Goal: Obtain resource: Download file/media

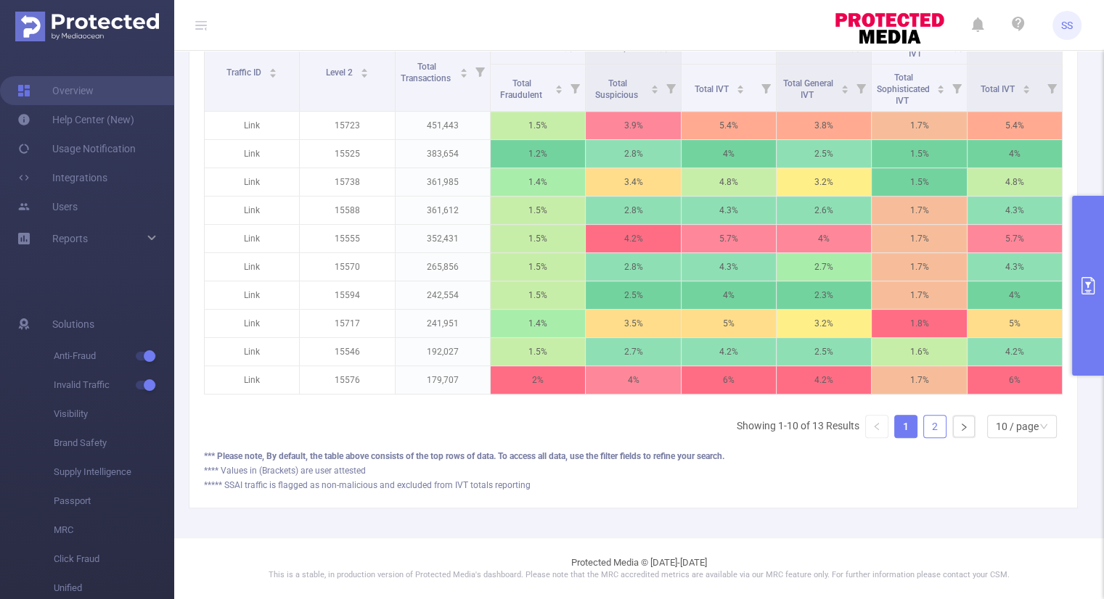
click at [930, 427] on link "2" at bounding box center [935, 427] width 22 height 22
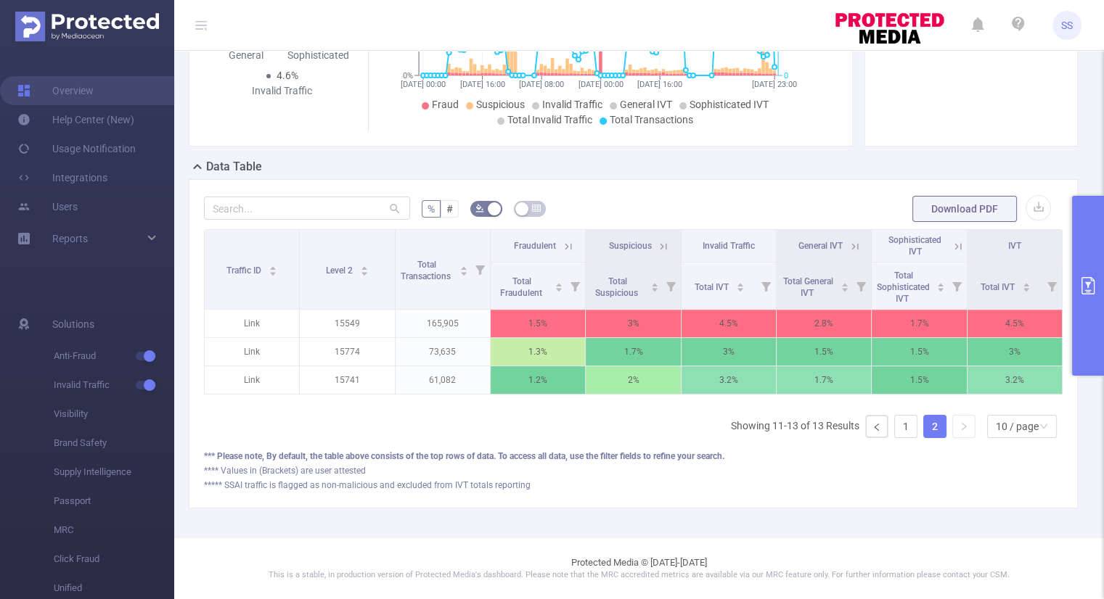
scroll to position [253, 0]
click at [904, 425] on link "1" at bounding box center [906, 427] width 22 height 22
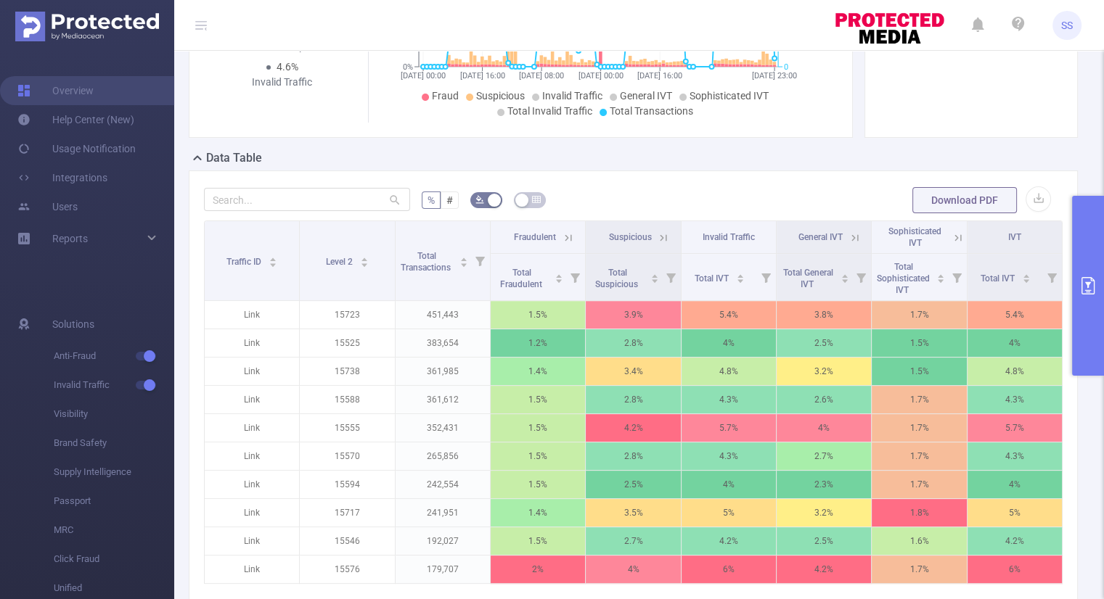
click at [1083, 295] on button "primary" at bounding box center [1088, 286] width 32 height 180
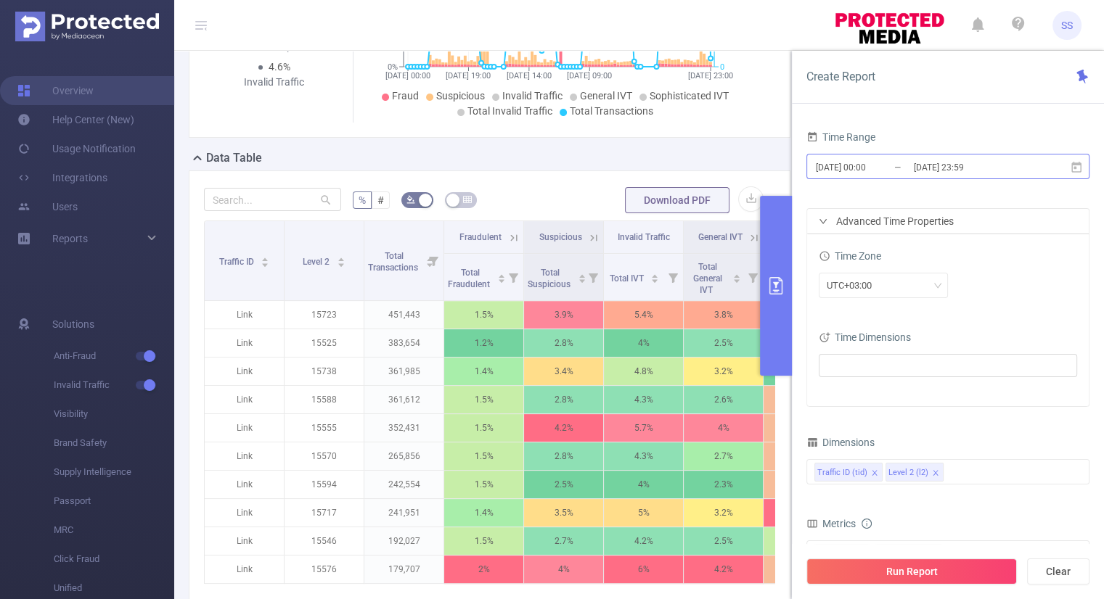
click at [869, 166] on input "[DATE] 00:00" at bounding box center [873, 167] width 118 height 20
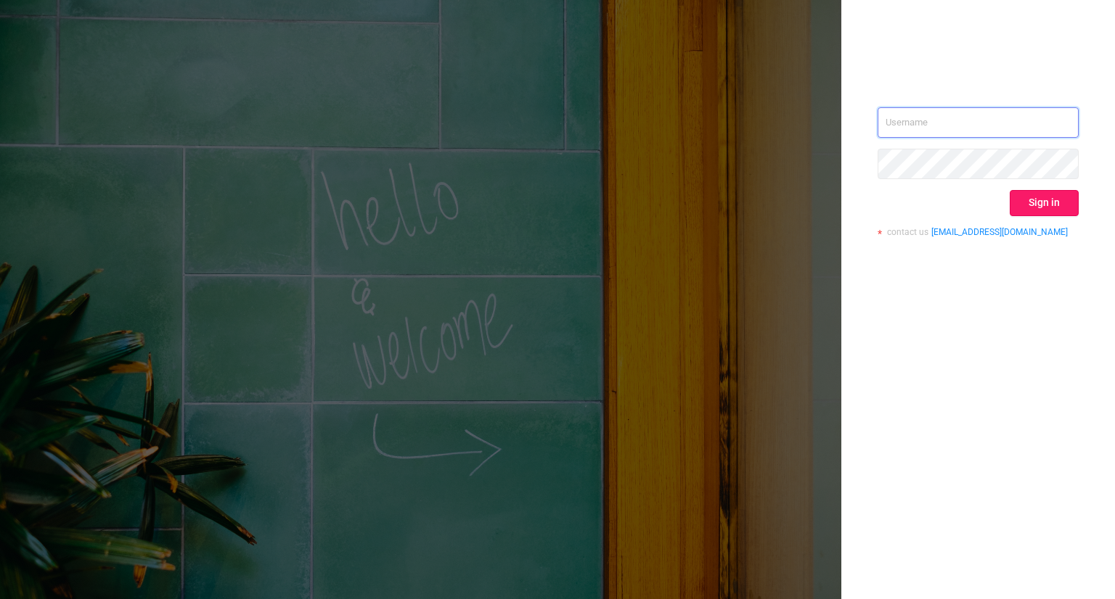
type input "s.starkov@mobidriven.com"
click at [1045, 204] on button "Sign in" at bounding box center [1044, 203] width 69 height 26
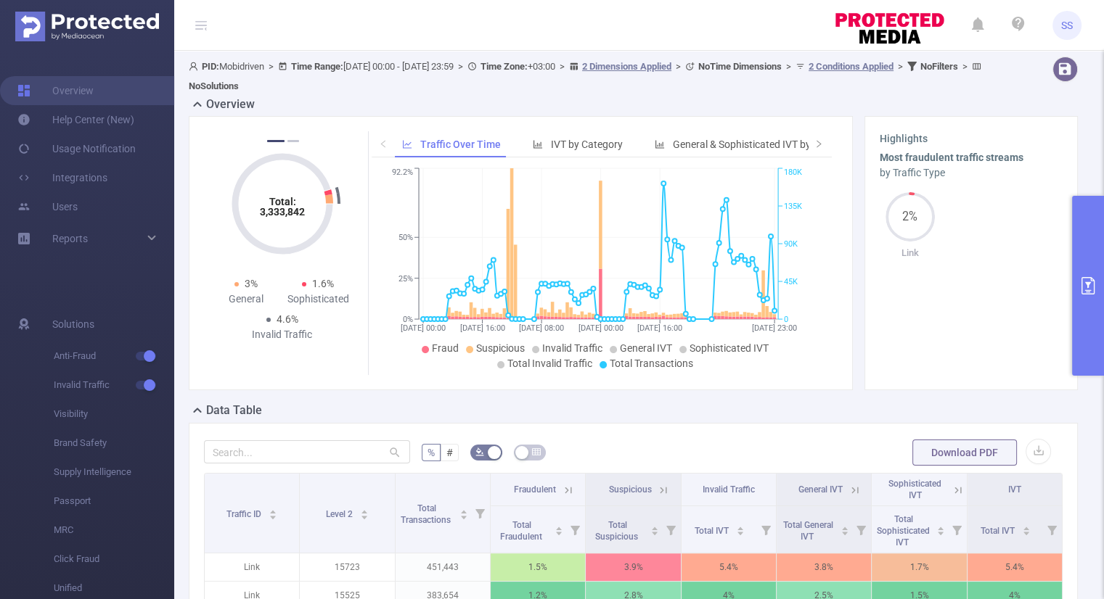
click at [1091, 308] on button "primary" at bounding box center [1088, 286] width 32 height 180
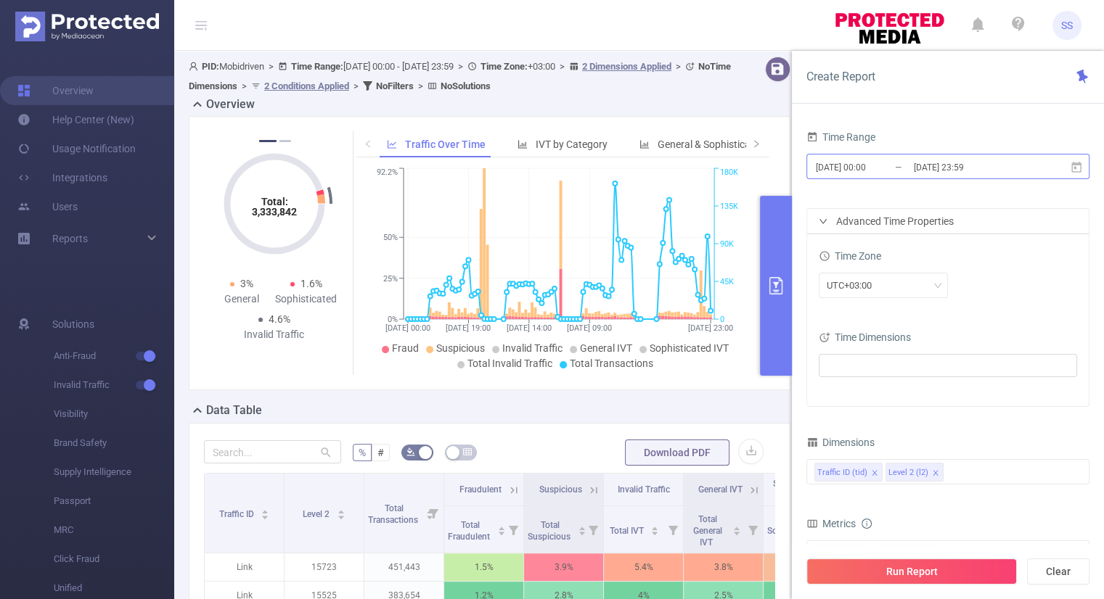
click at [990, 161] on input "[DATE] 23:59" at bounding box center [971, 167] width 118 height 20
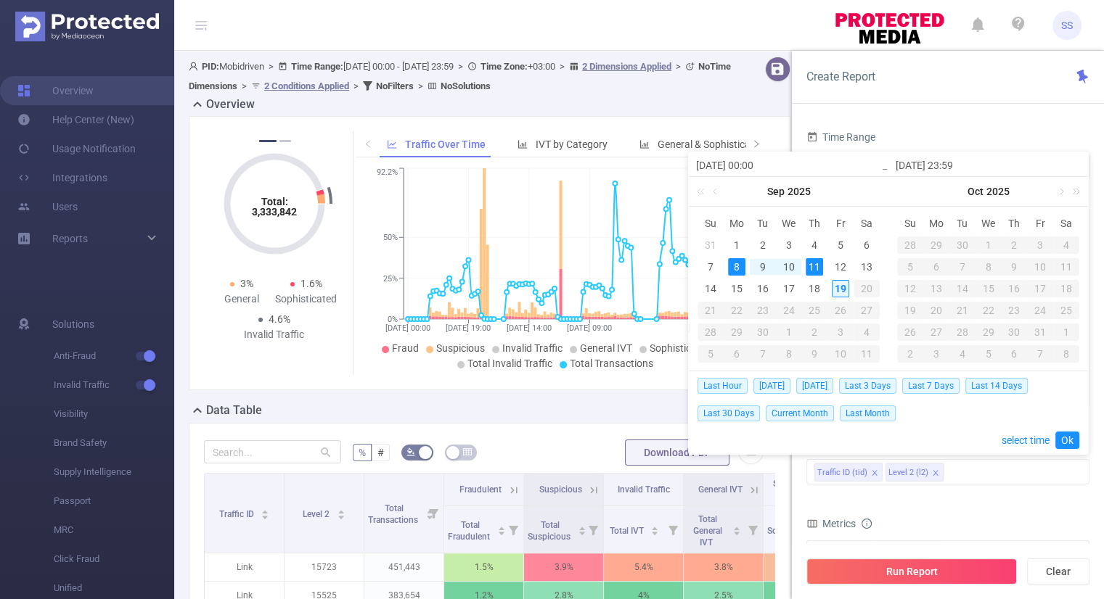
click at [843, 292] on div "19" at bounding box center [840, 288] width 17 height 17
type input "2025-09-19 00:00"
type input "2025-09-19 23:59"
type input "2025-09-19 00:00"
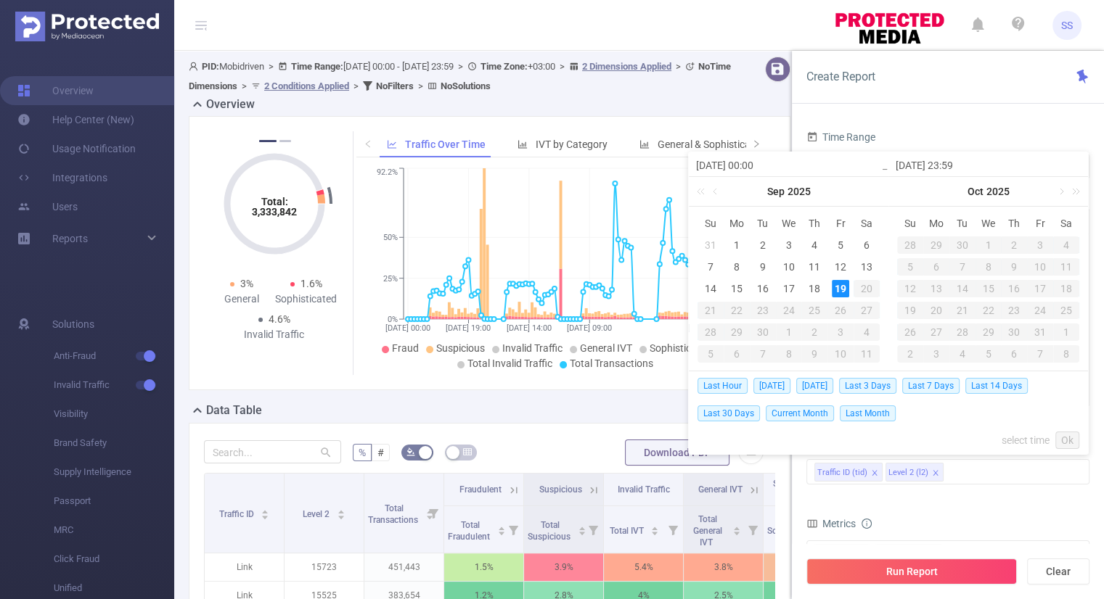
type input "2025-09-19 23:59"
click at [1061, 440] on link "Ok" at bounding box center [1067, 440] width 24 height 17
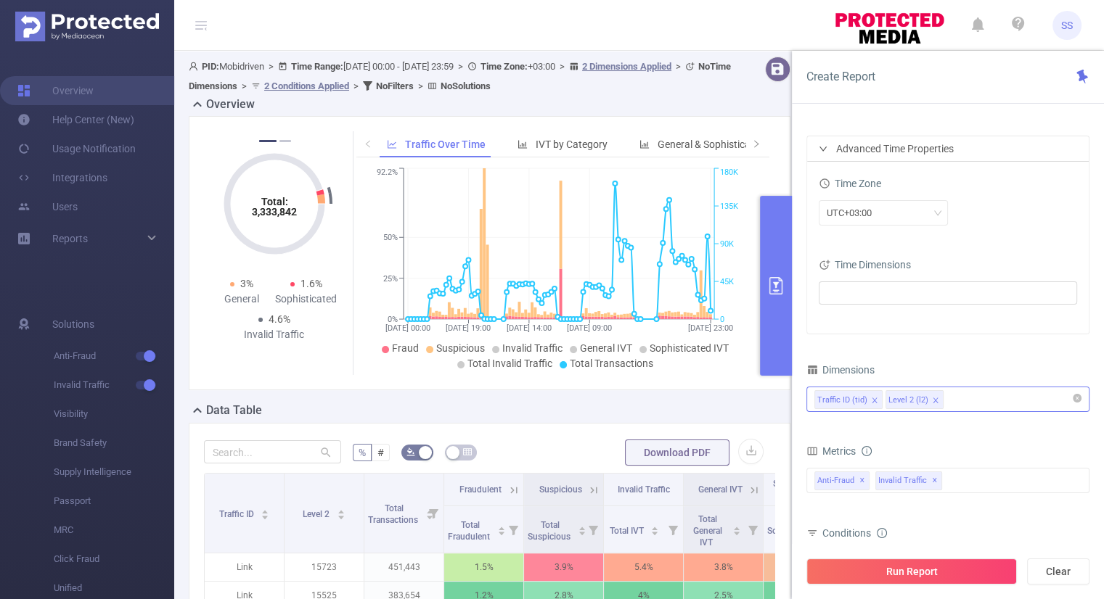
click at [932, 398] on icon "icon: close" at bounding box center [935, 400] width 7 height 7
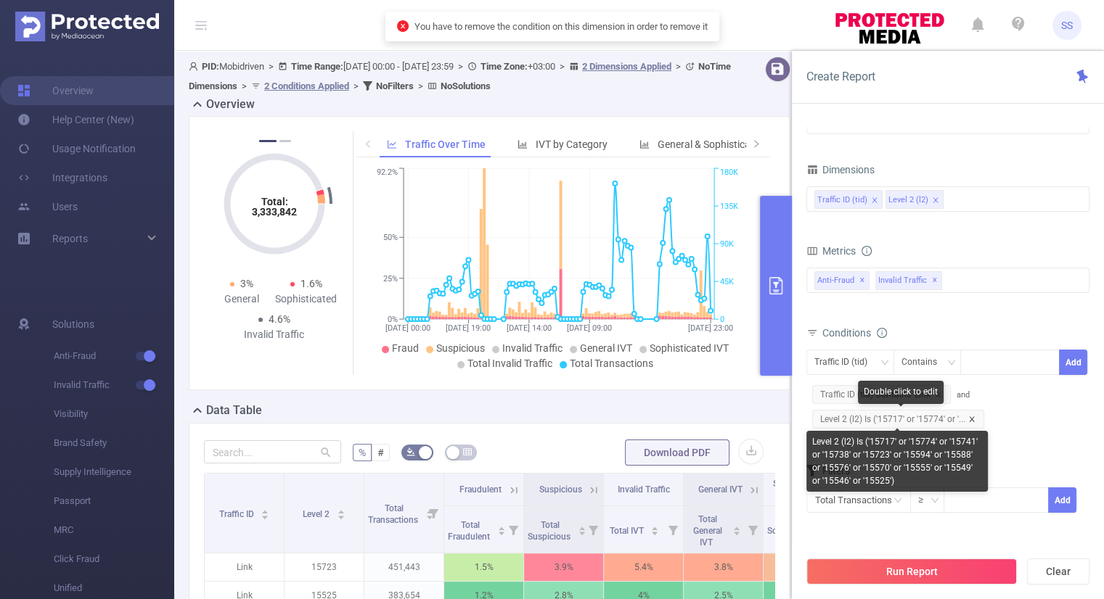
click at [973, 419] on icon "icon: close" at bounding box center [971, 419] width 7 height 7
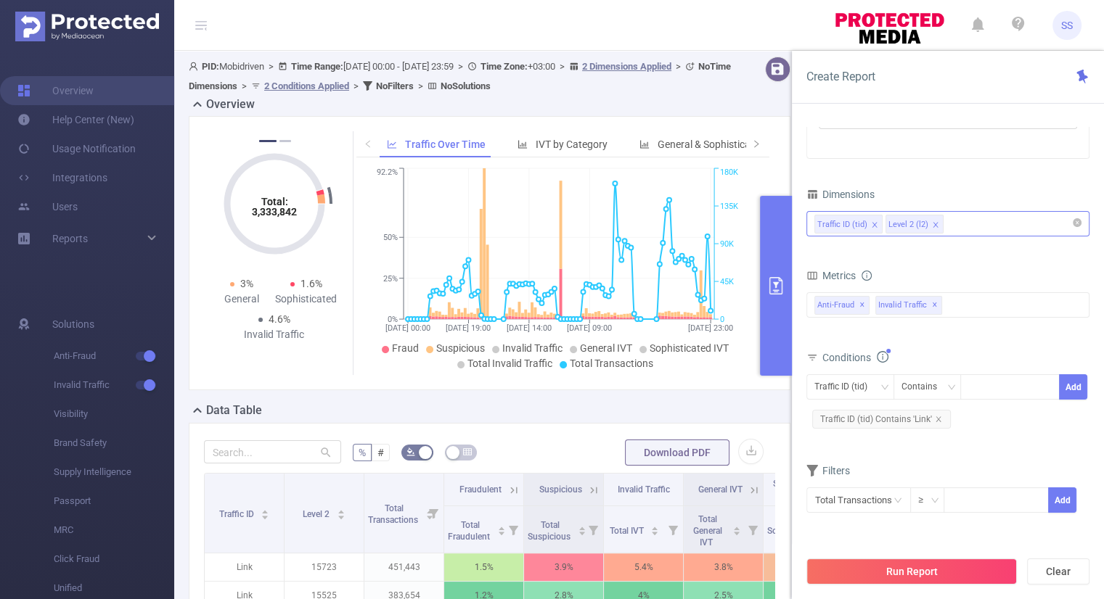
click at [932, 223] on icon "icon: close" at bounding box center [935, 224] width 7 height 7
click at [978, 279] on div "Metrics" at bounding box center [947, 278] width 283 height 24
click at [933, 570] on button "Run Report" at bounding box center [911, 572] width 210 height 26
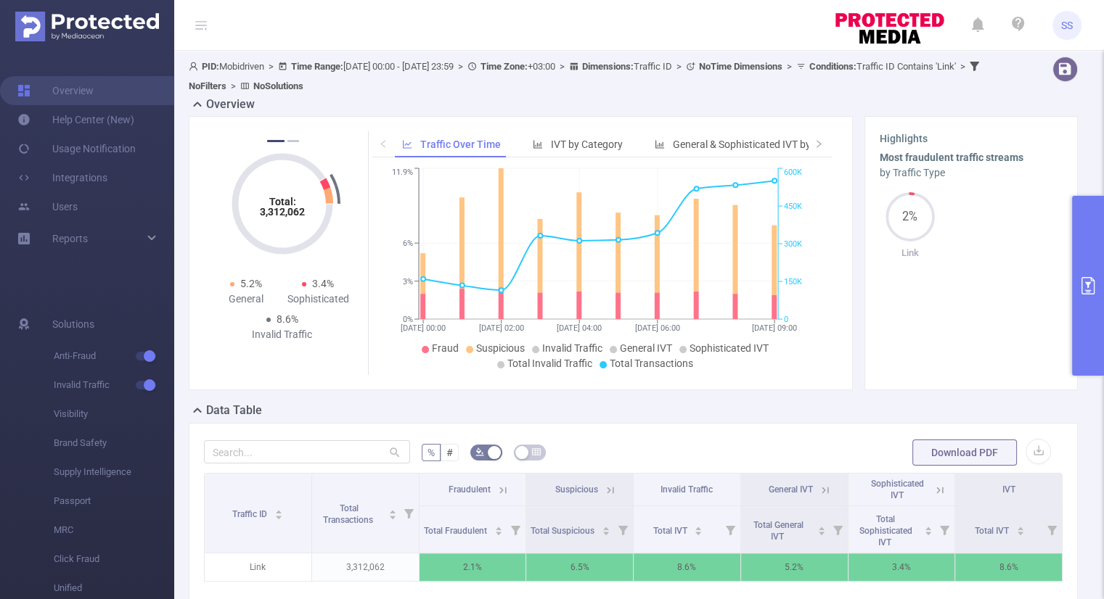
click at [1086, 349] on button "primary" at bounding box center [1088, 286] width 32 height 180
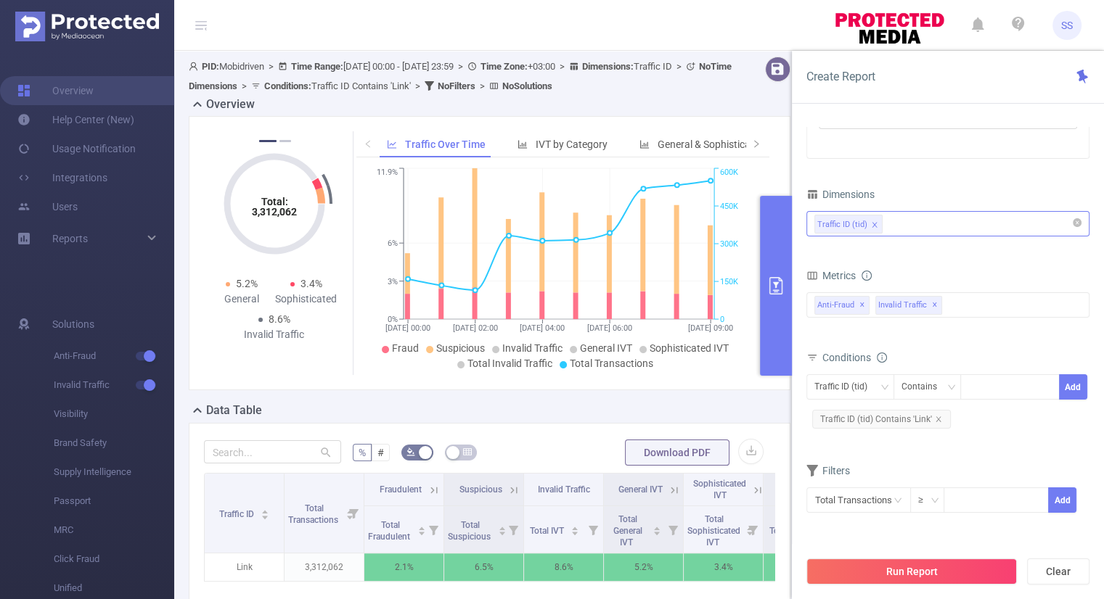
click at [929, 230] on div "Traffic ID (tid)" at bounding box center [947, 224] width 267 height 24
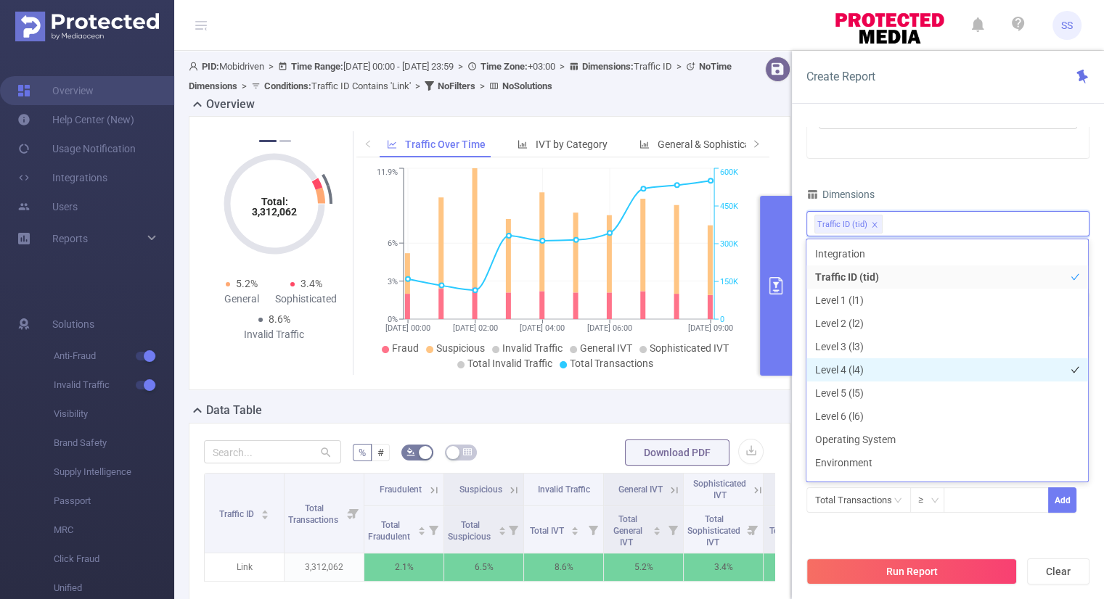
click at [896, 378] on li "Level 4 (l4)" at bounding box center [947, 370] width 282 height 23
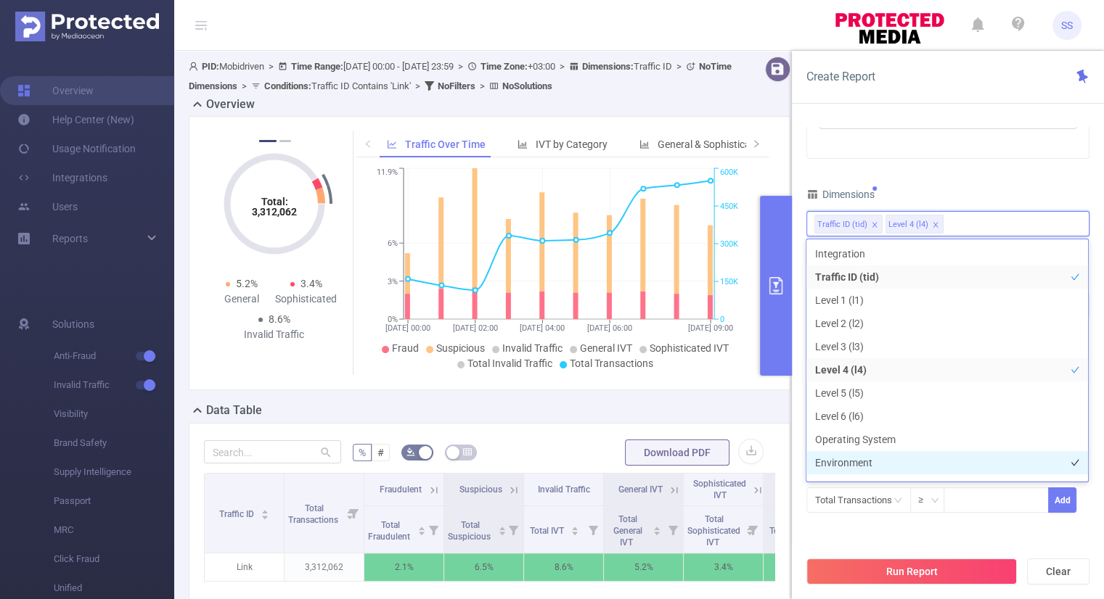
scroll to position [16, 0]
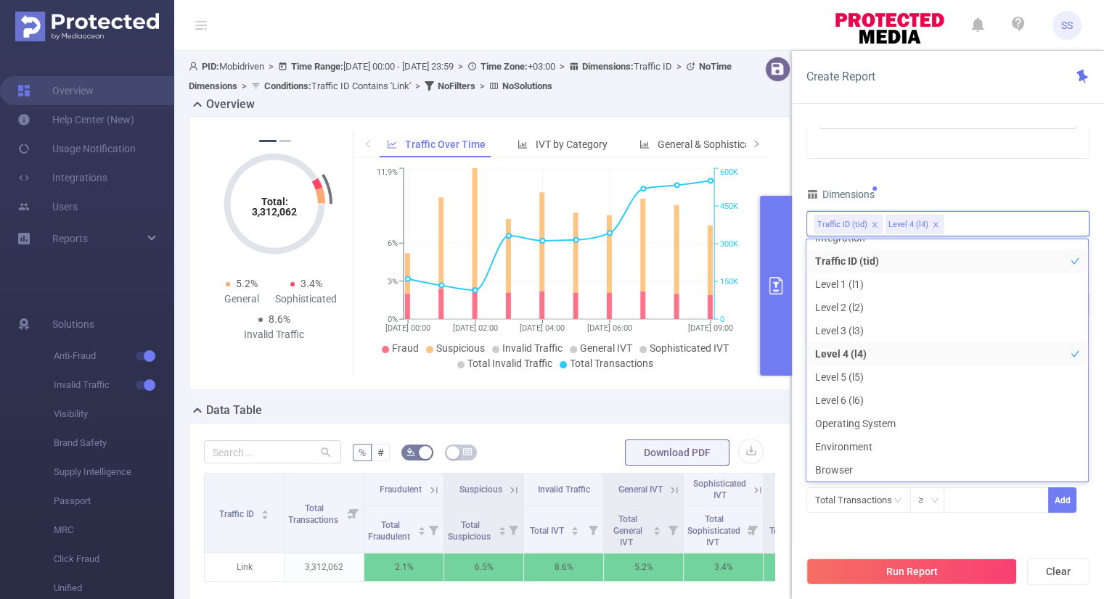
click at [1012, 168] on div "Time Range 2025-09-19 00:00 _ 2025-09-19 23:59 Advanced Time Properties Time Zo…" at bounding box center [947, 205] width 283 height 653
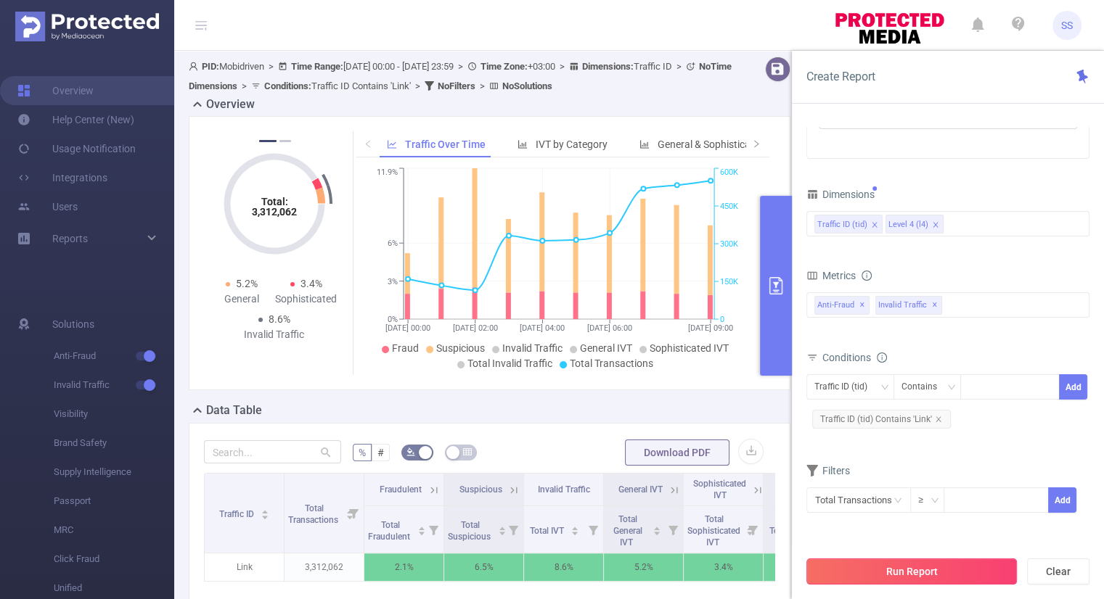
click at [962, 573] on button "Run Report" at bounding box center [911, 572] width 210 height 26
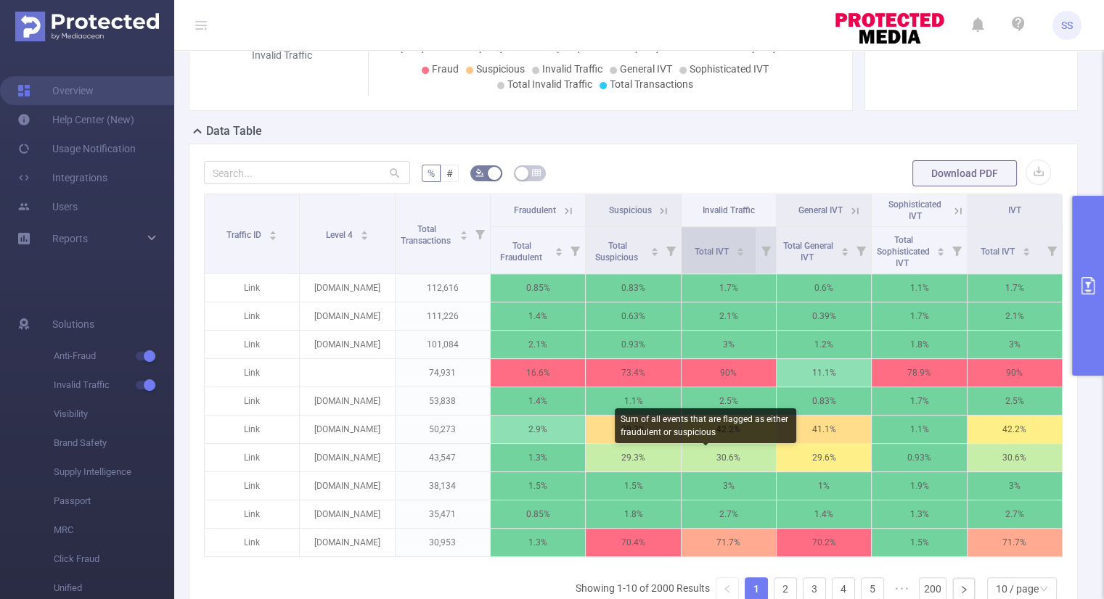
scroll to position [290, 0]
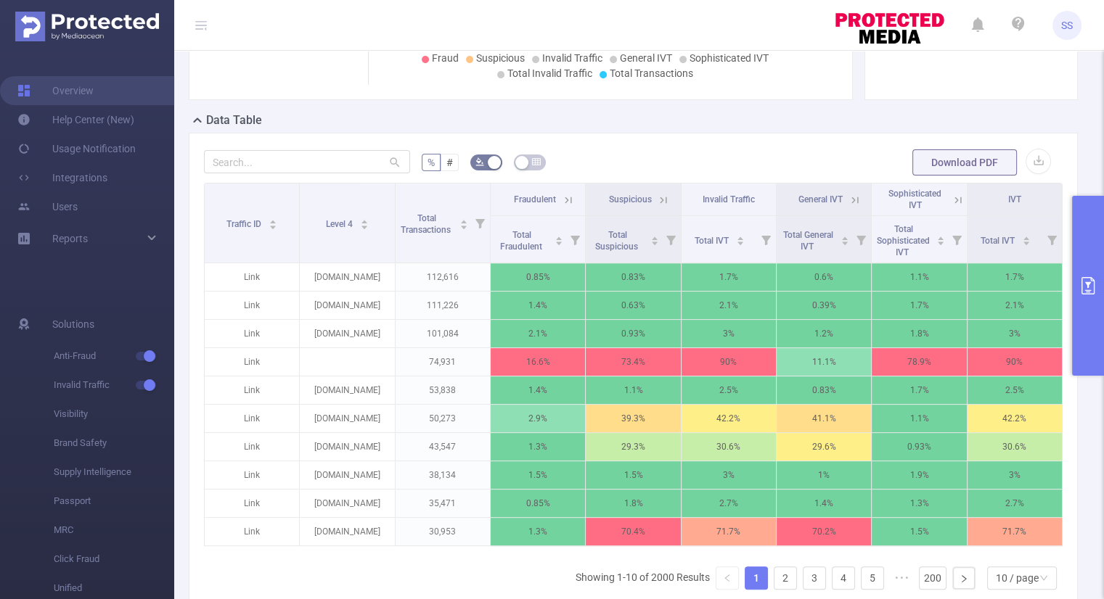
click at [1082, 261] on button "primary" at bounding box center [1088, 286] width 32 height 180
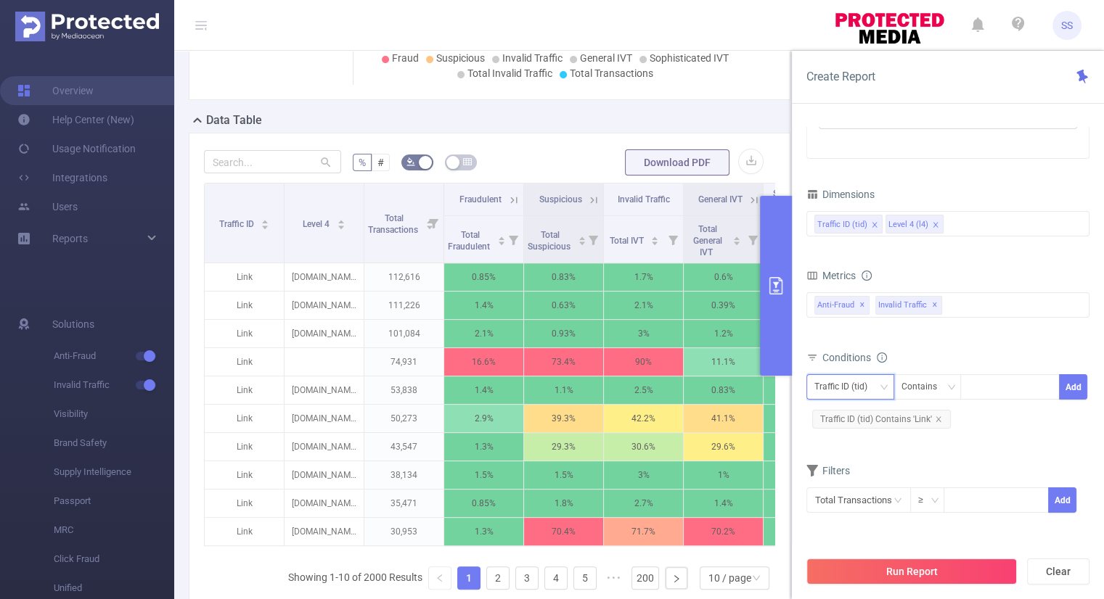
click at [823, 388] on div "Traffic ID (tid)" at bounding box center [845, 387] width 63 height 24
click at [856, 435] on li "Level 4 (l4)" at bounding box center [850, 439] width 88 height 23
click at [938, 384] on div "Contains" at bounding box center [924, 387] width 46 height 24
click at [928, 438] on li "Is" at bounding box center [941, 439] width 97 height 23
click at [1067, 387] on button "Add" at bounding box center [1073, 386] width 28 height 25
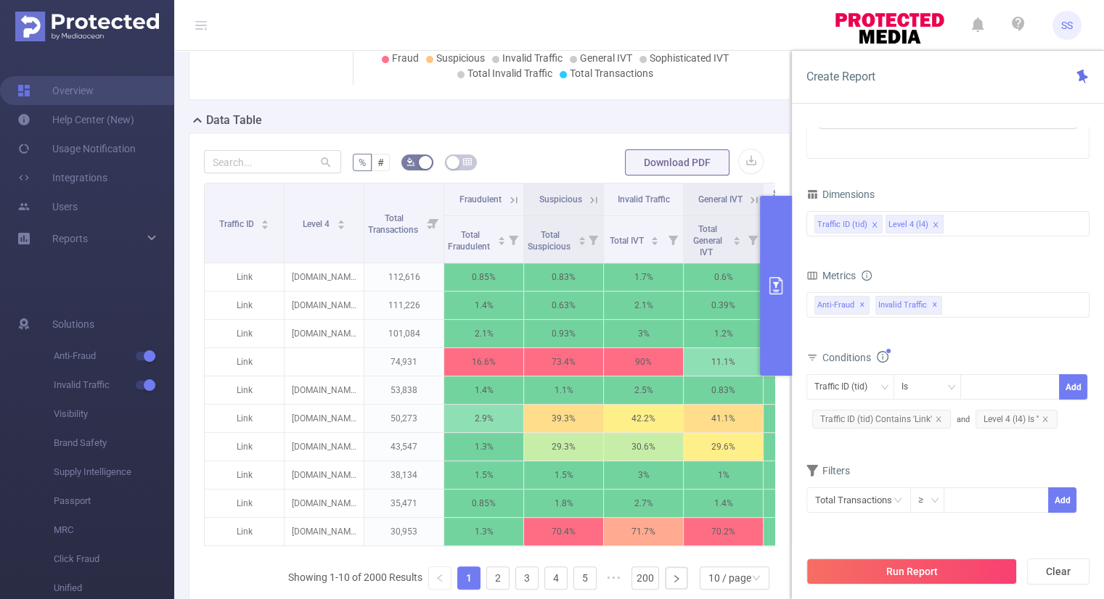
click at [1036, 448] on form "Dimensions Traffic ID (tid) Level 4 (l4) Metrics Total Fraudulent Bot/Virus Hos…" at bounding box center [947, 358] width 283 height 348
drag, startPoint x: 961, startPoint y: 217, endPoint x: 961, endPoint y: 227, distance: 10.2
click at [961, 217] on div "Traffic ID (tid) Level 4 (l4)" at bounding box center [947, 224] width 267 height 24
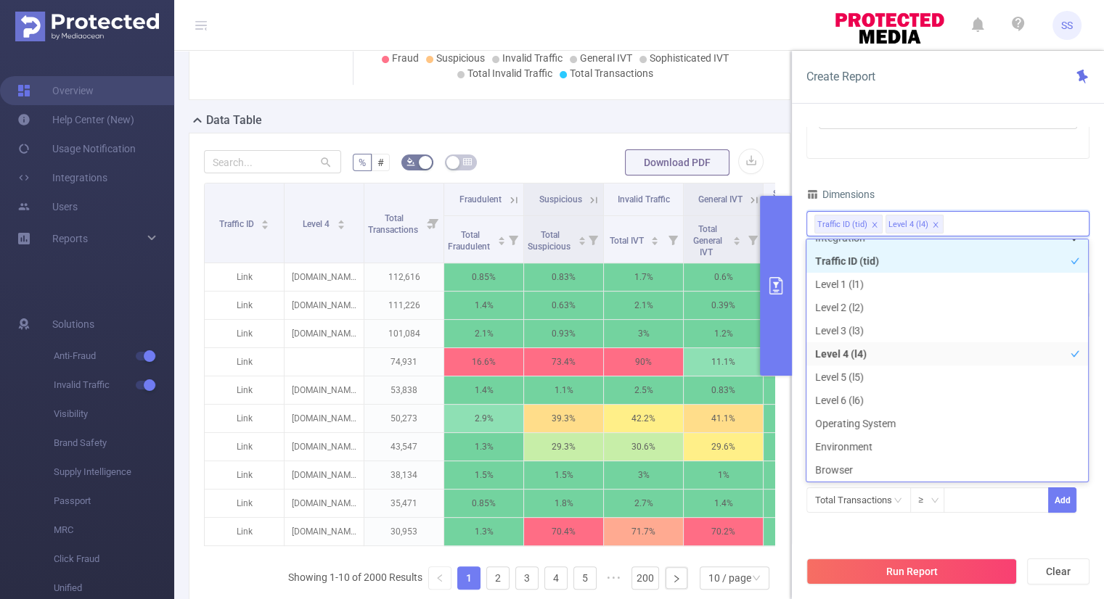
scroll to position [3, 0]
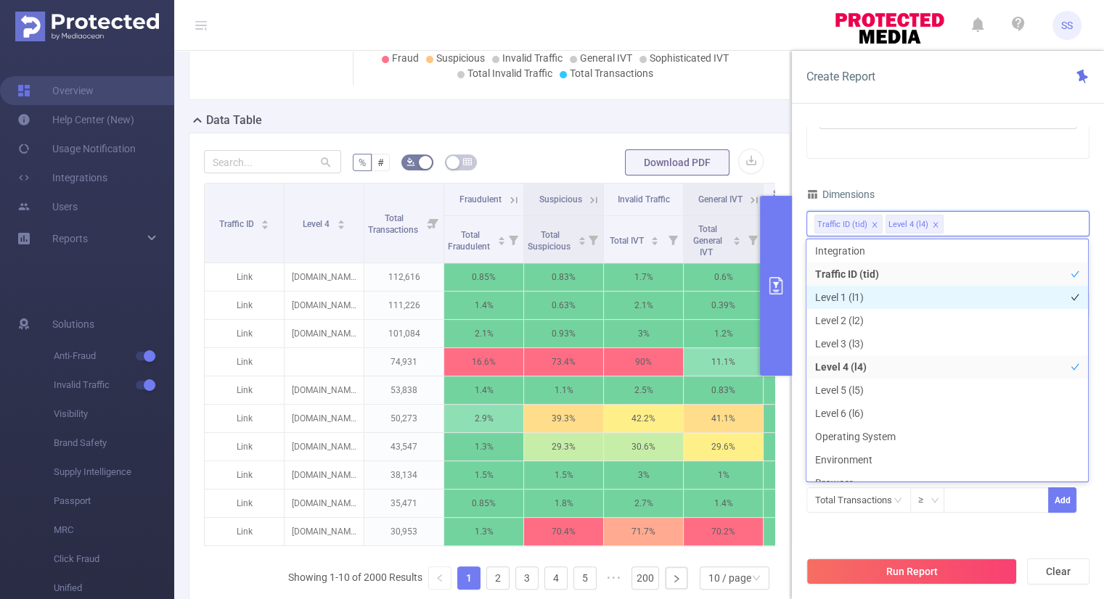
click at [870, 302] on li "Level 1 (l1)" at bounding box center [947, 297] width 282 height 23
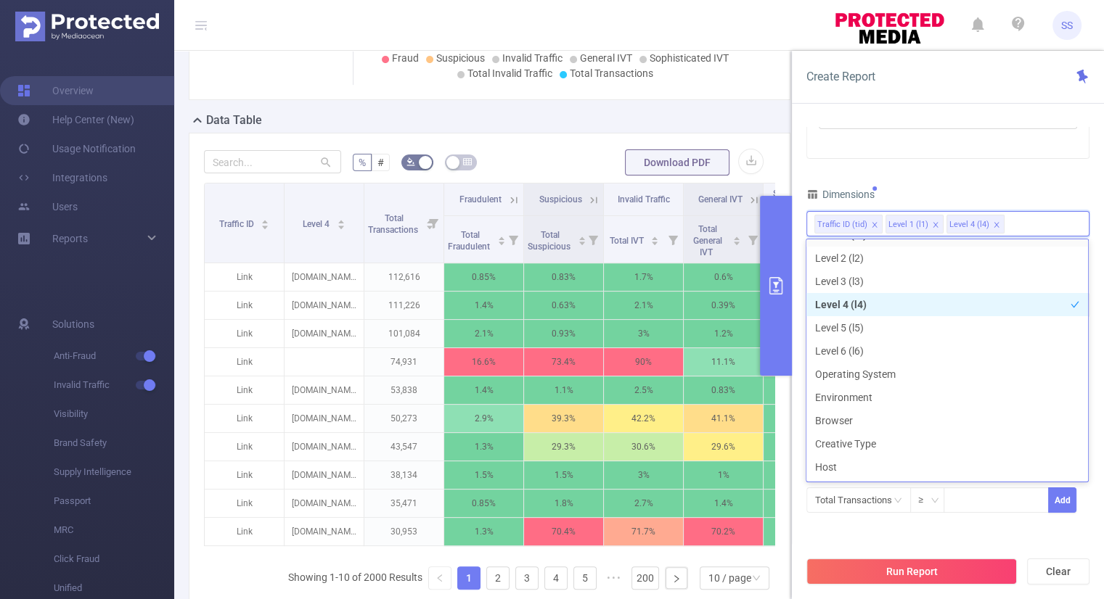
scroll to position [145, 0]
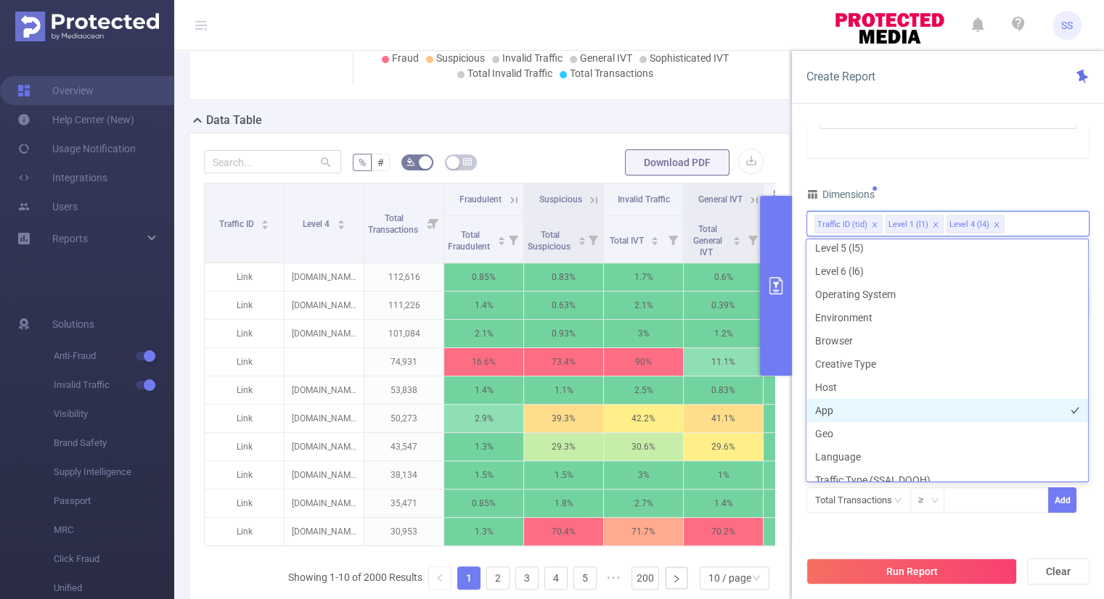
click at [865, 411] on li "App" at bounding box center [947, 410] width 282 height 23
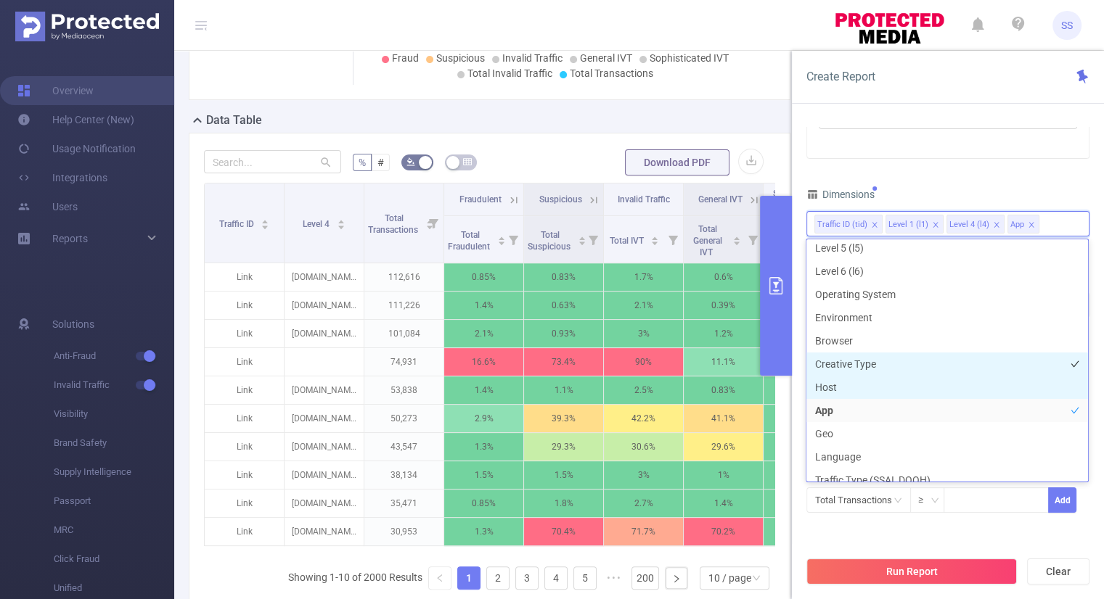
click at [858, 392] on li "Host" at bounding box center [947, 387] width 282 height 23
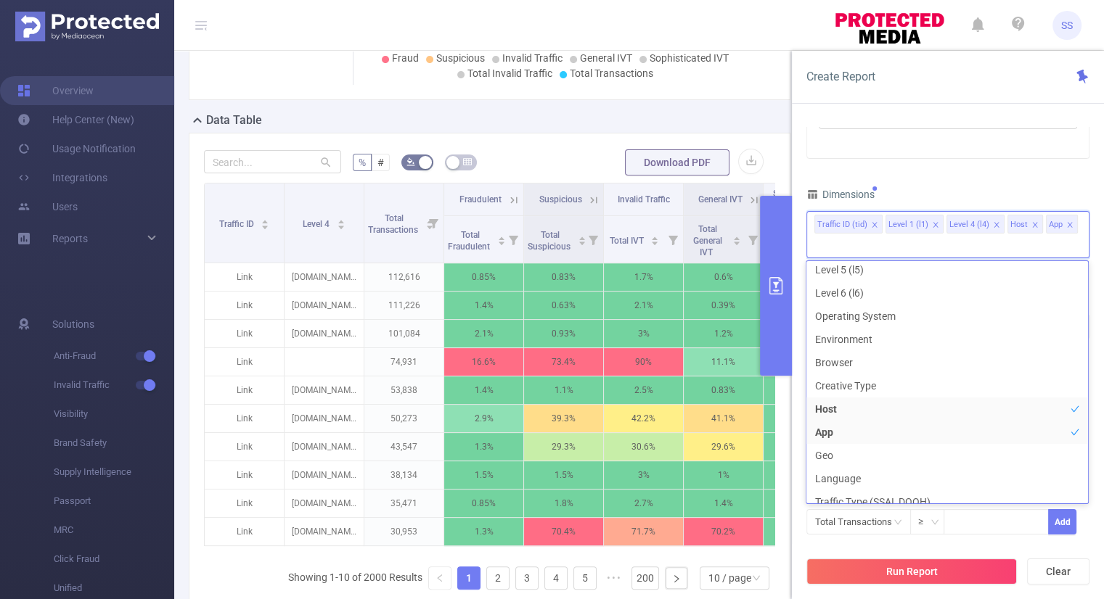
scroll to position [142, 0]
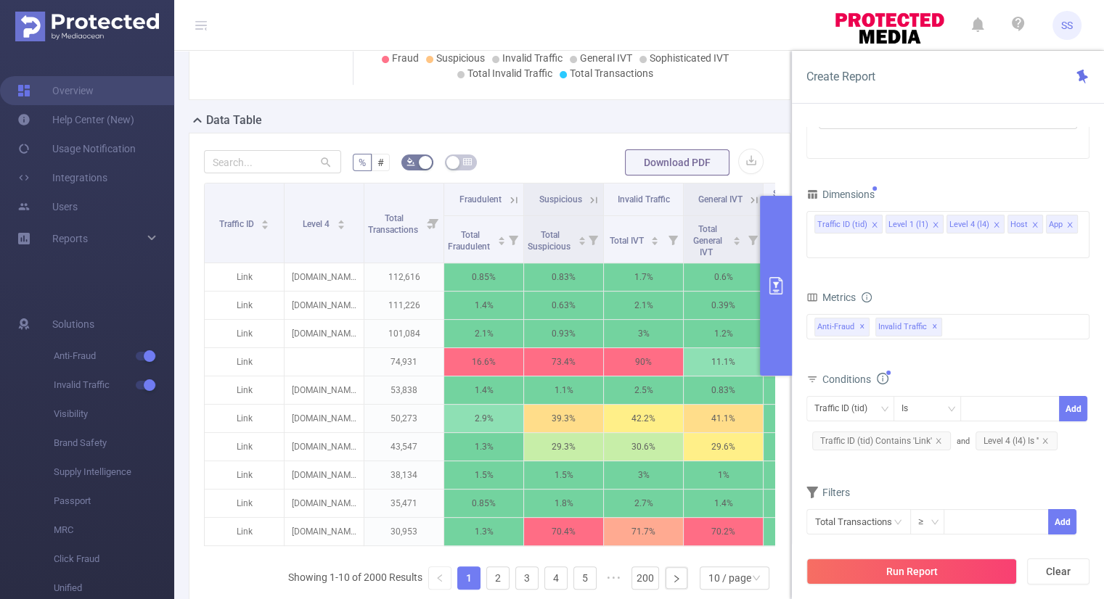
click at [930, 177] on div "Time Range 2025-09-19 00:00 _ 2025-09-19 23:59 Advanced Time Properties Time Zo…" at bounding box center [947, 216] width 283 height 675
click at [900, 568] on button "Run Report" at bounding box center [911, 572] width 210 height 26
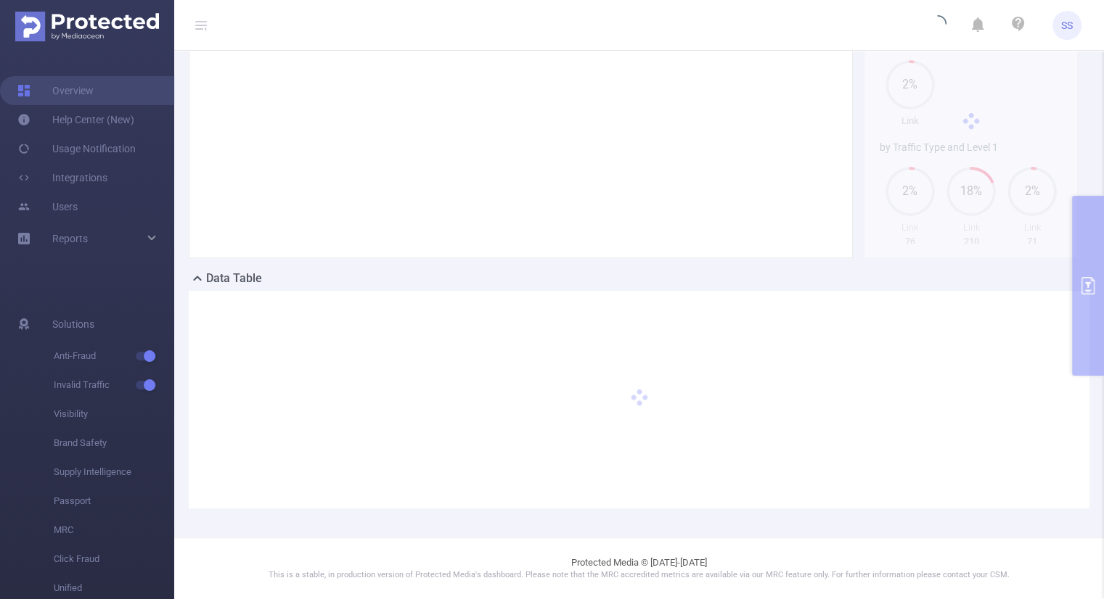
scroll to position [131, 0]
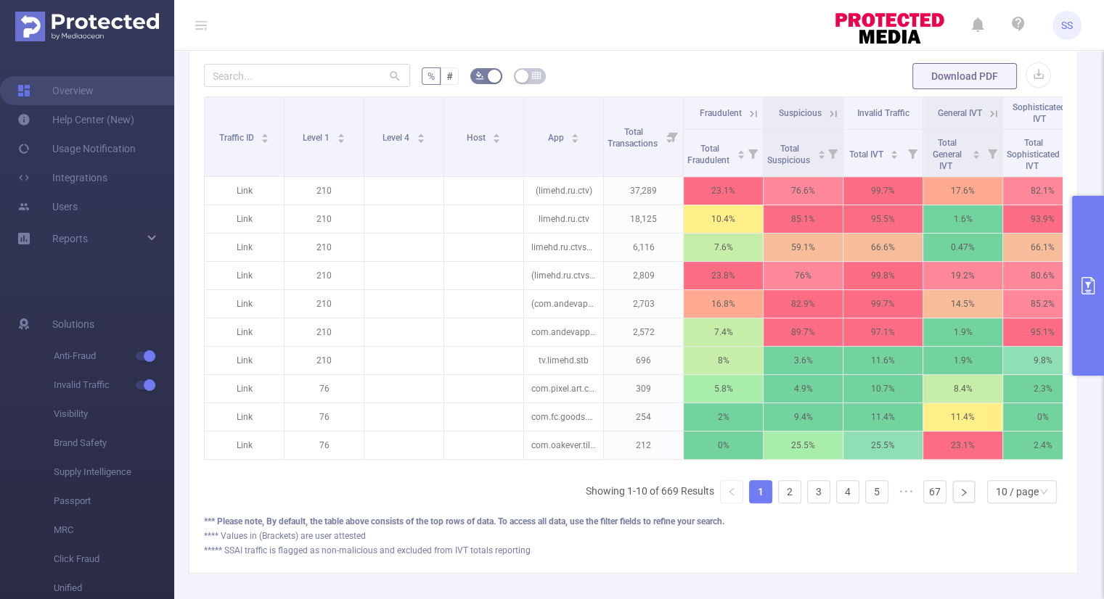
scroll to position [304, 0]
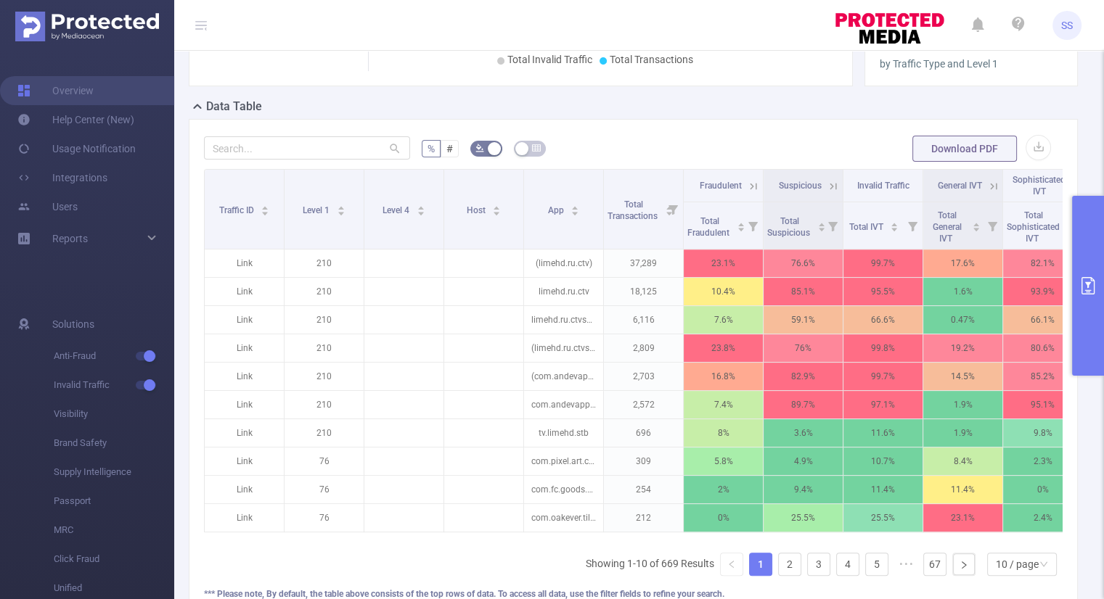
click at [1085, 279] on icon "primary" at bounding box center [1087, 285] width 17 height 17
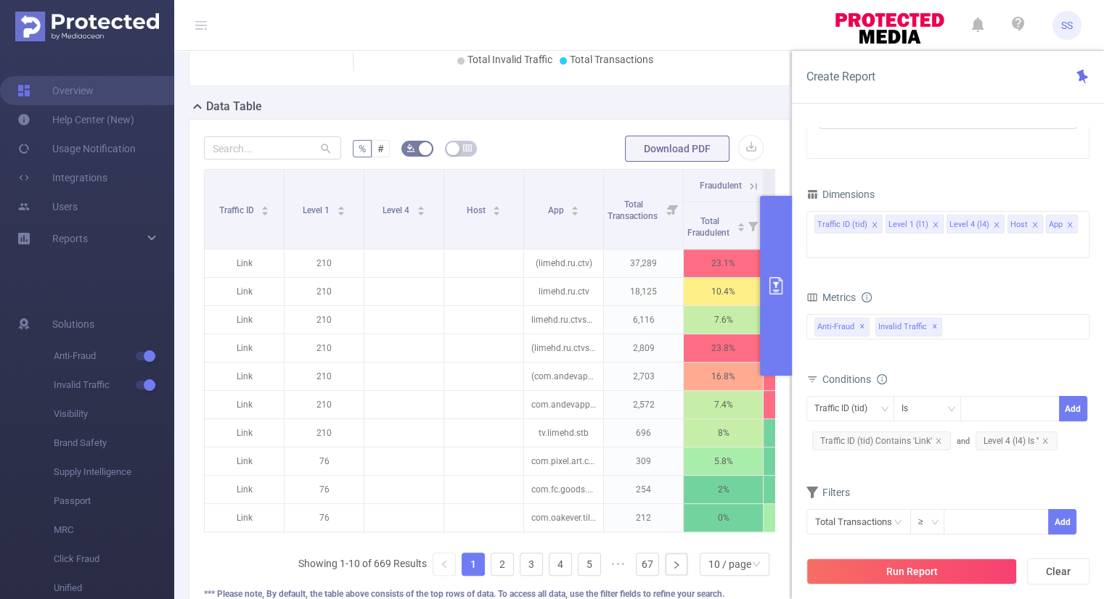
click at [1031, 224] on icon "icon: close" at bounding box center [1034, 224] width 7 height 7
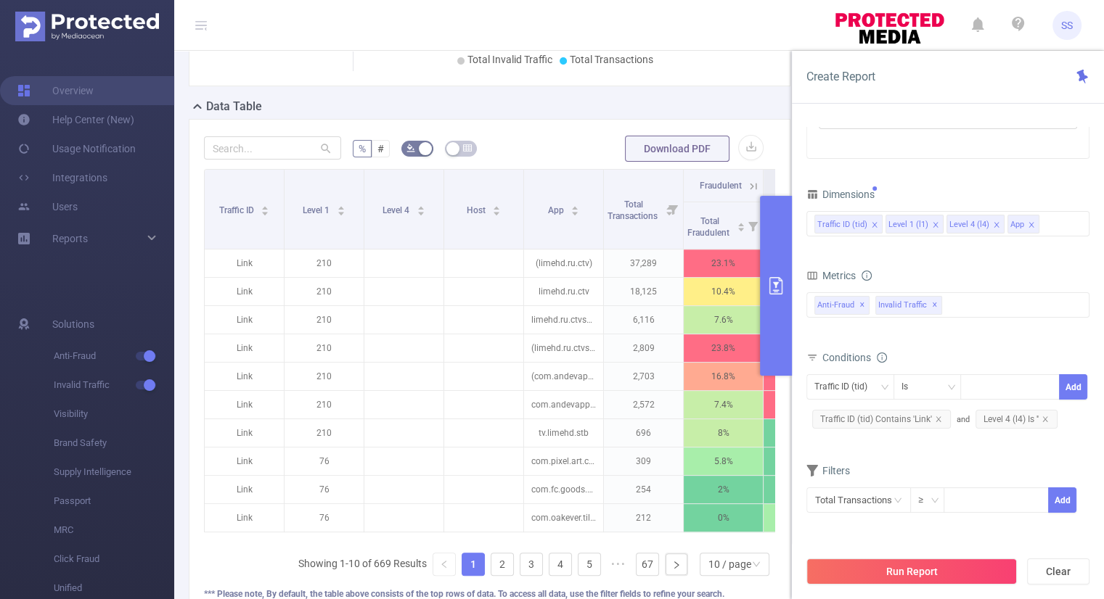
click at [993, 179] on div "Time Range 2025-09-19 00:00 _ 2025-09-19 23:59 Advanced Time Properties Time Zo…" at bounding box center [947, 205] width 283 height 653
click at [876, 567] on button "Run Report" at bounding box center [911, 572] width 210 height 26
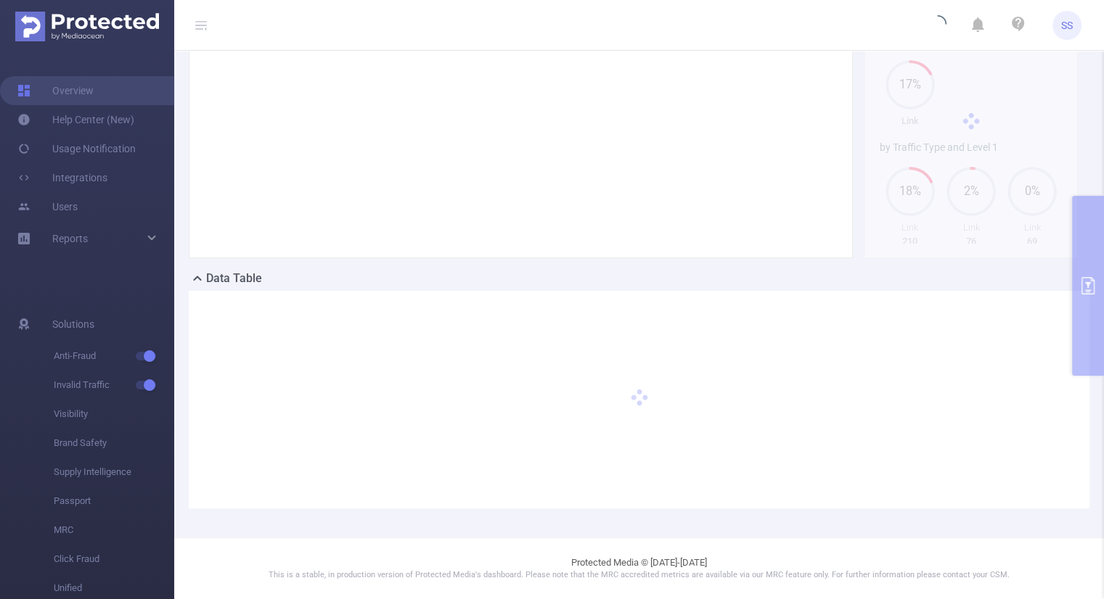
scroll to position [131, 0]
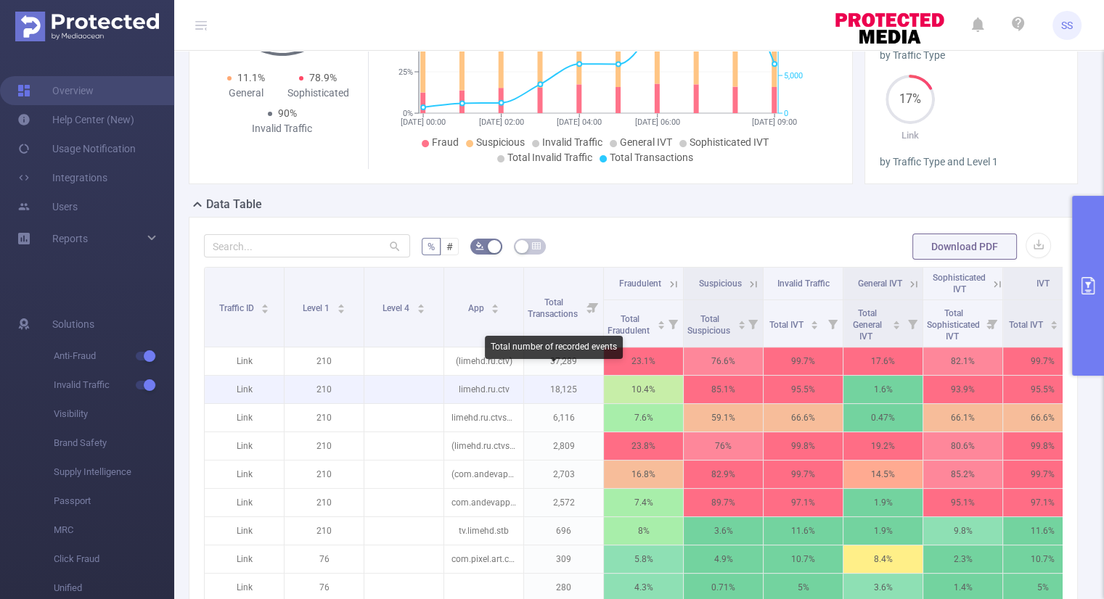
scroll to position [276, 0]
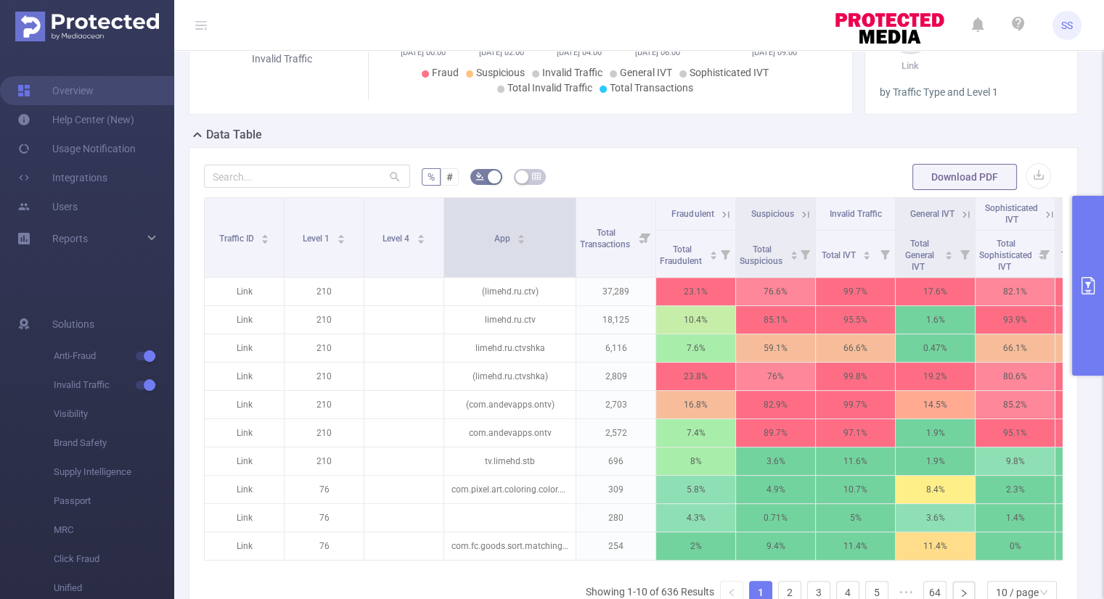
drag, startPoint x: 523, startPoint y: 239, endPoint x: 575, endPoint y: 244, distance: 52.5
click at [575, 244] on span at bounding box center [575, 237] width 7 height 79
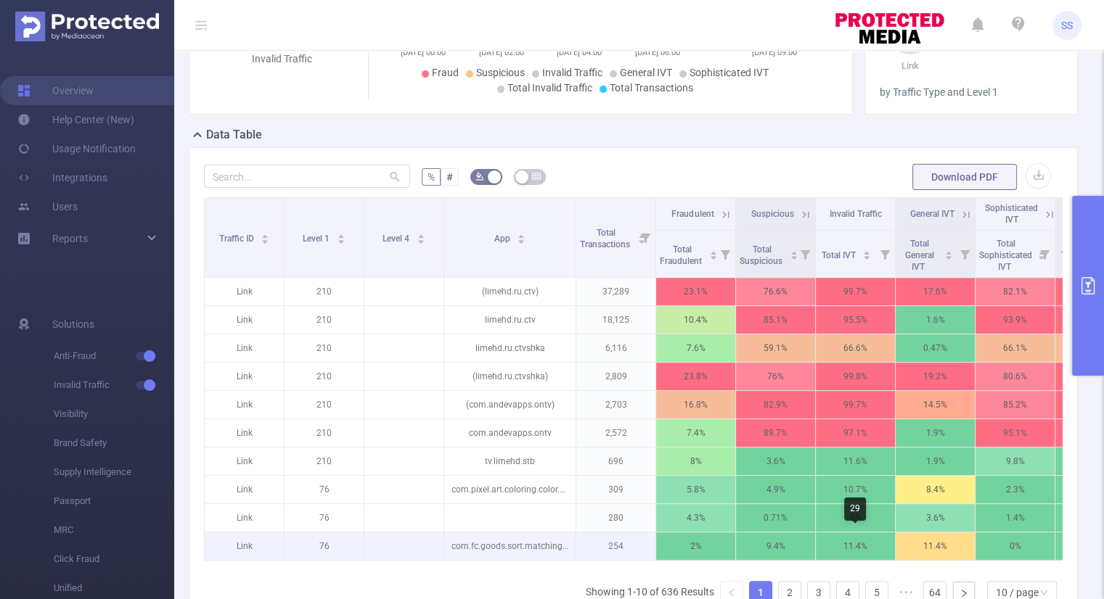
scroll to position [449, 0]
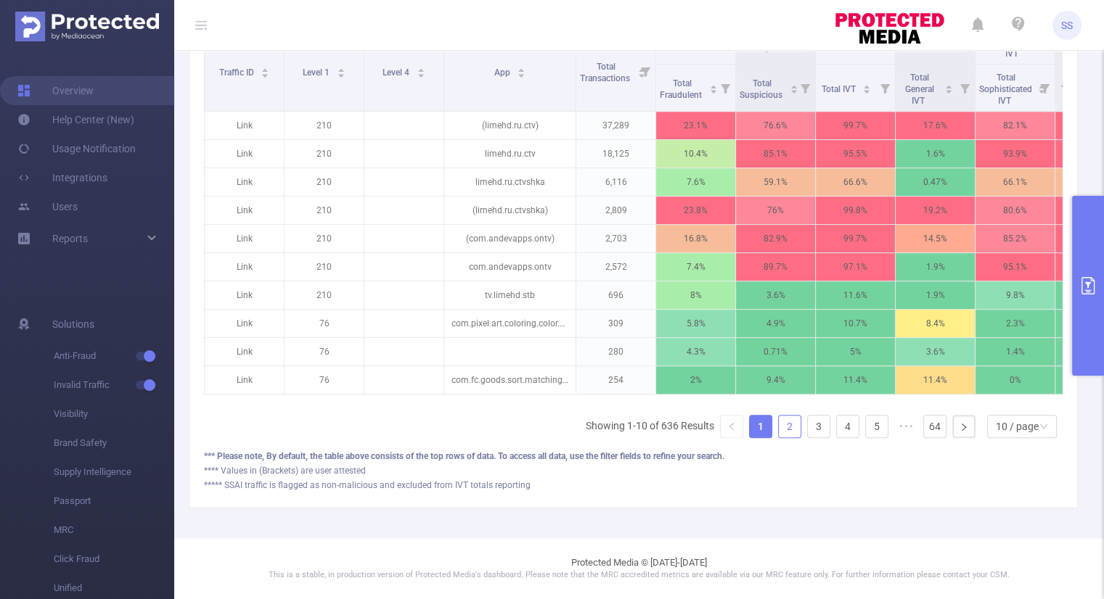
click at [779, 427] on link "2" at bounding box center [790, 427] width 22 height 22
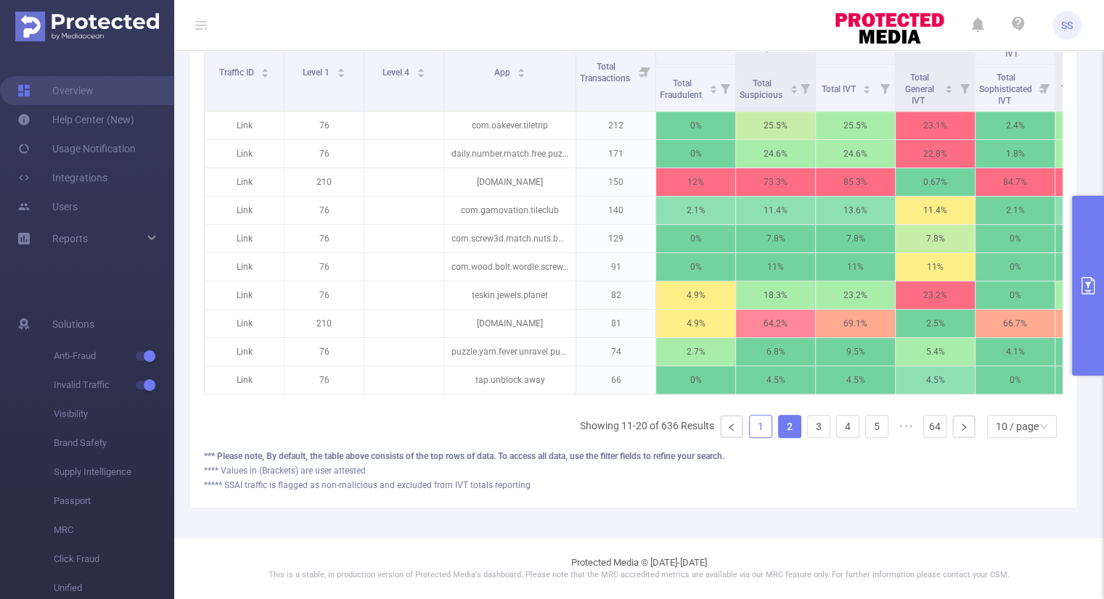
click at [752, 427] on link "1" at bounding box center [761, 427] width 22 height 22
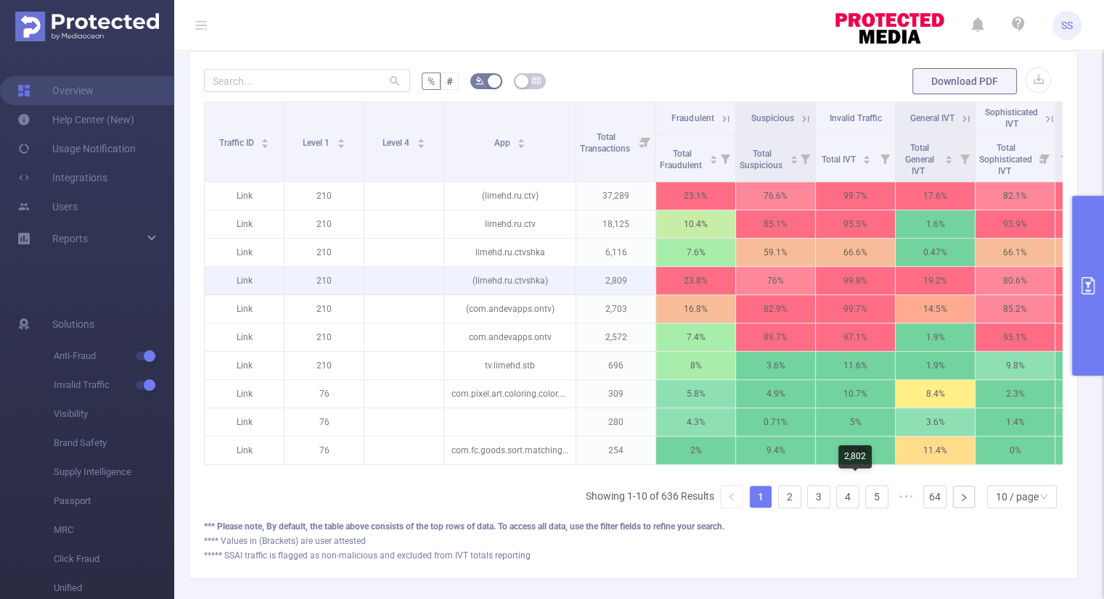
scroll to position [377, 0]
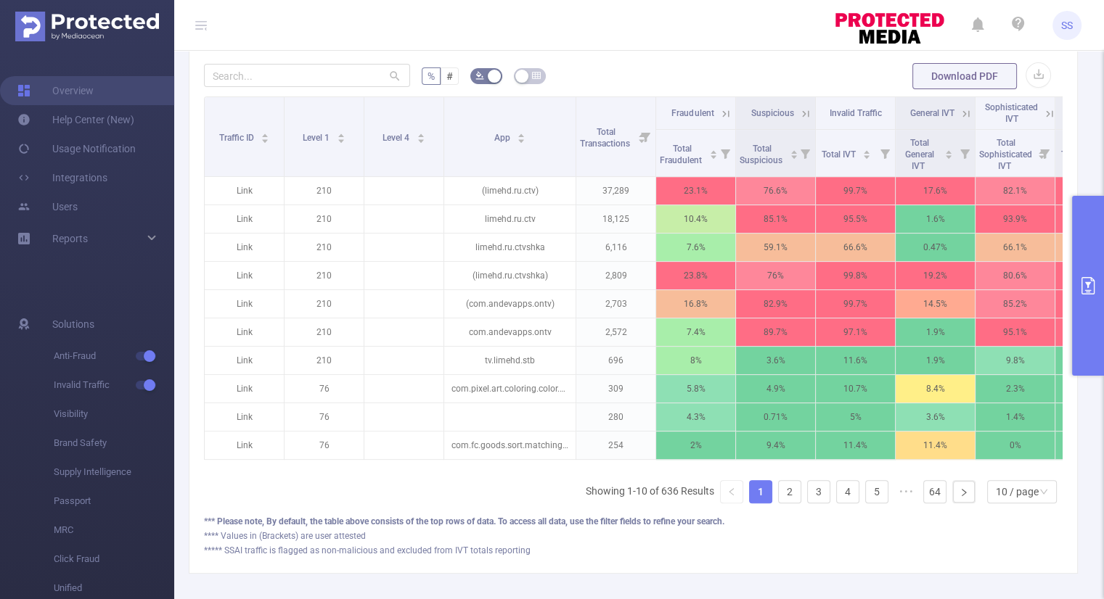
click at [1092, 325] on button "primary" at bounding box center [1088, 286] width 32 height 180
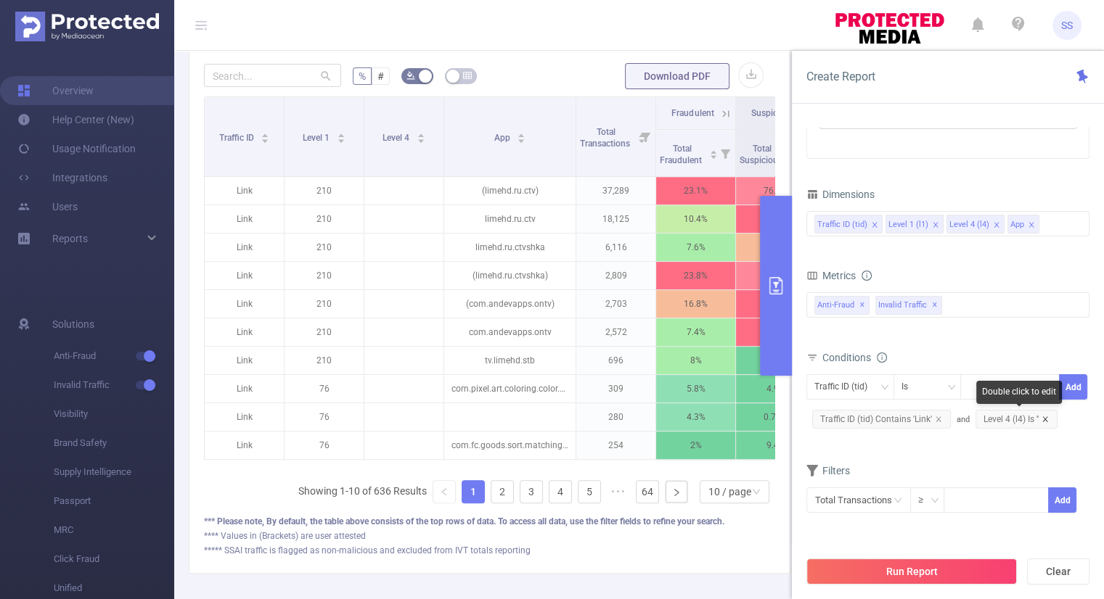
click at [1044, 419] on icon "icon: close" at bounding box center [1044, 419] width 5 height 5
click at [993, 437] on div "Conditions Traffic ID (tid) Is Add Traffic ID (tid) Contains 'Link'" at bounding box center [947, 396] width 283 height 96
click at [991, 385] on div at bounding box center [1009, 387] width 83 height 24
click at [952, 387] on icon "icon: down" at bounding box center [950, 387] width 7 height 5
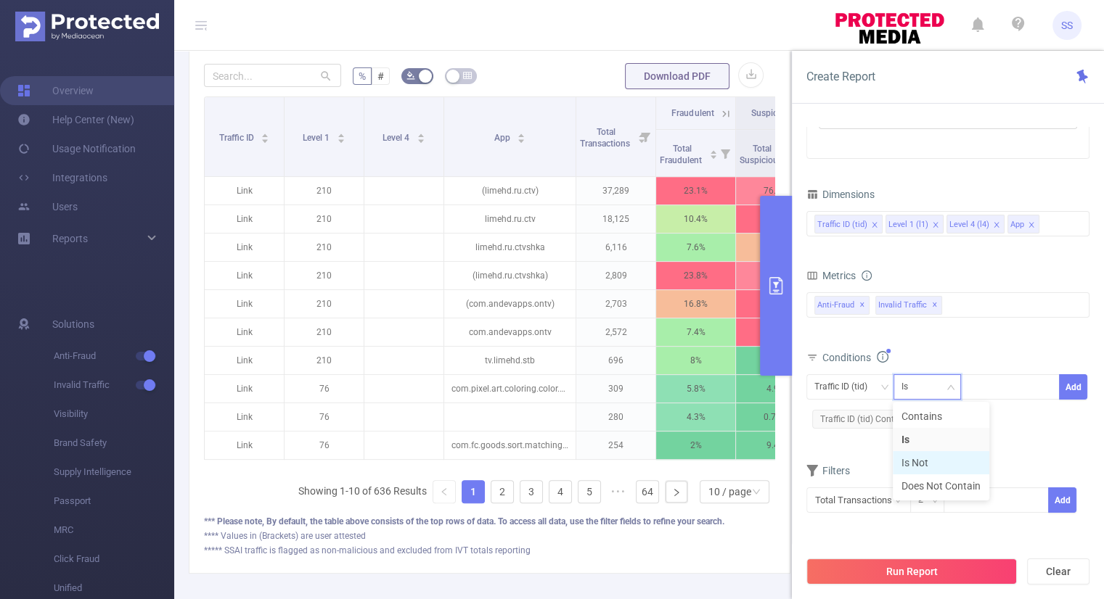
click at [946, 464] on li "Is Not" at bounding box center [941, 462] width 97 height 23
click at [1062, 384] on button "Add" at bounding box center [1073, 386] width 28 height 25
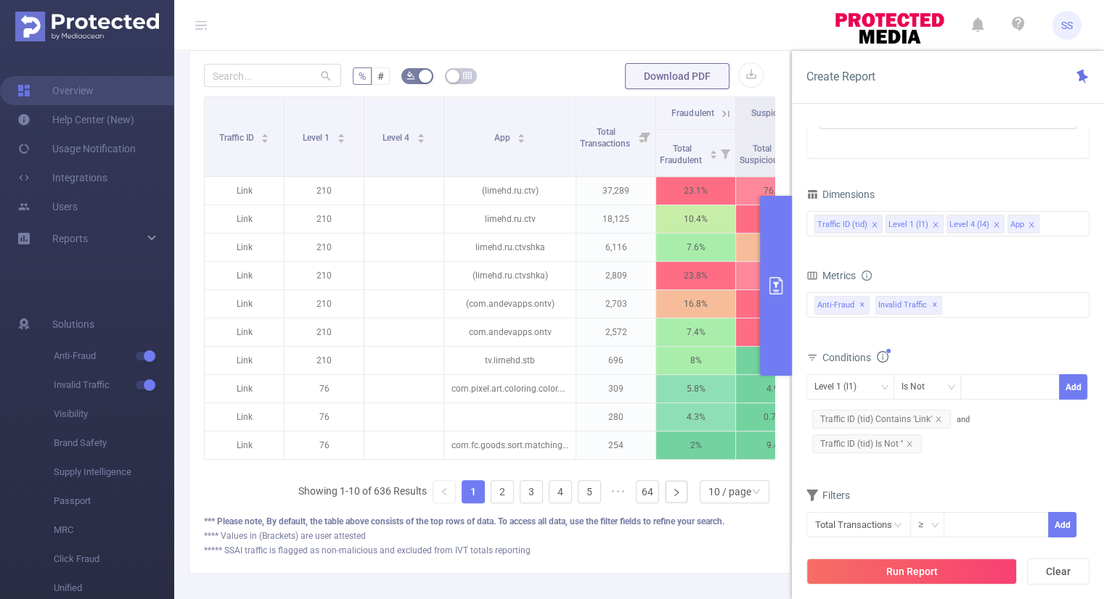
click at [1009, 456] on form "Dimensions Traffic ID (tid) Level 1 (l1) Level 4 (l4) App Metrics Total Fraudul…" at bounding box center [947, 370] width 283 height 372
click at [1028, 221] on icon "icon: close" at bounding box center [1031, 224] width 7 height 7
click at [933, 223] on icon "icon: close" at bounding box center [935, 224] width 7 height 7
click at [913, 441] on icon "icon: close" at bounding box center [909, 444] width 7 height 7
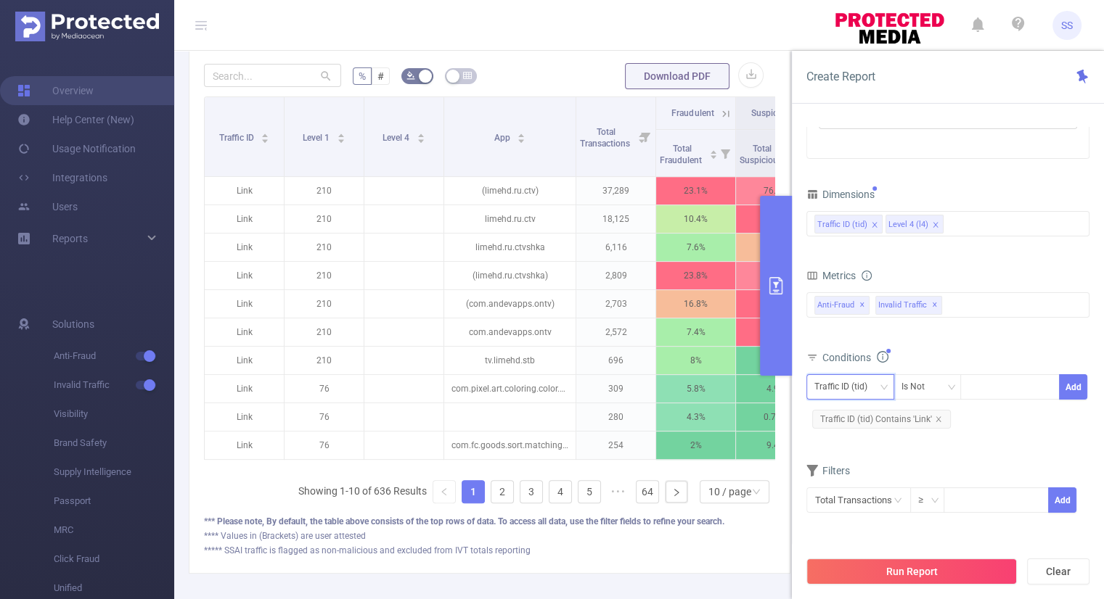
click at [861, 387] on div "Traffic ID (tid)" at bounding box center [845, 387] width 63 height 24
click at [980, 345] on div "Metrics Total Fraudulent Bot/Virus Hostile Tools Tunneled Traffic Non Malicious…" at bounding box center [947, 306] width 283 height 81
click at [928, 570] on button "Run Report" at bounding box center [911, 572] width 210 height 26
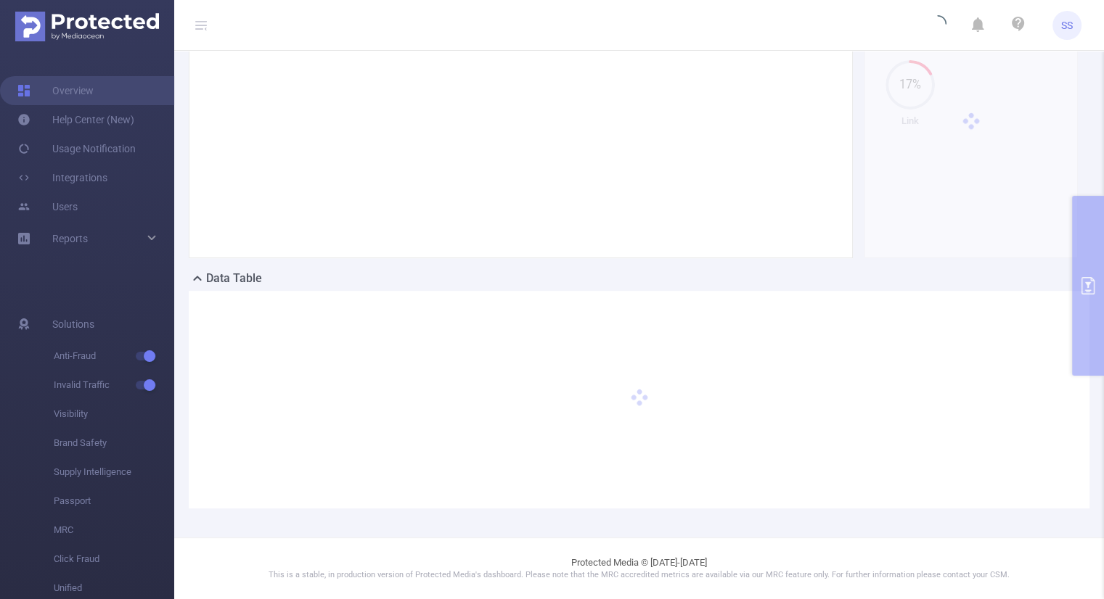
scroll to position [131, 0]
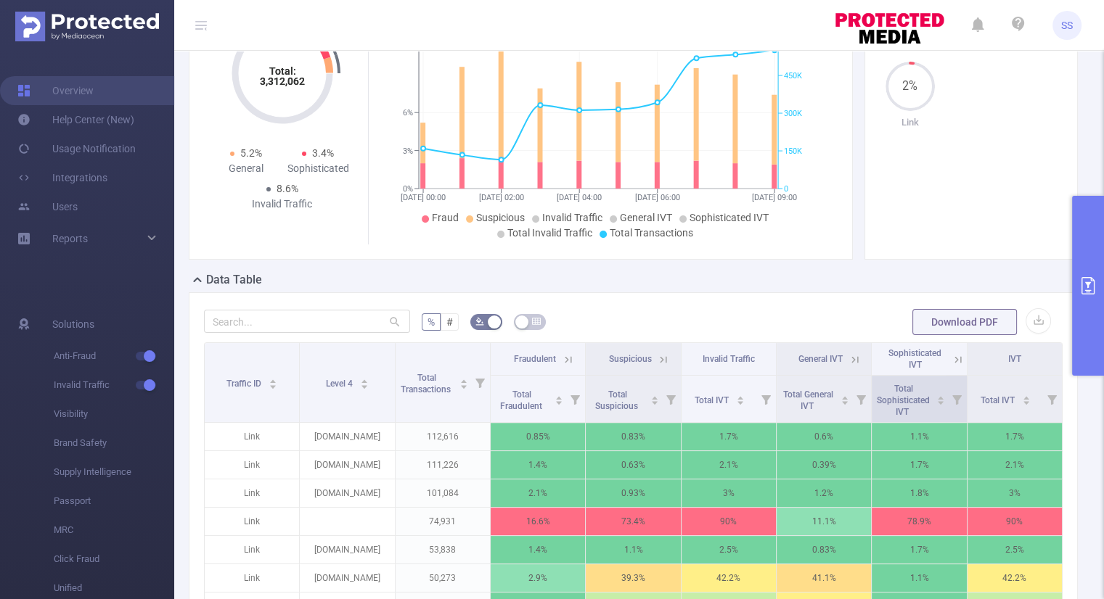
scroll to position [276, 0]
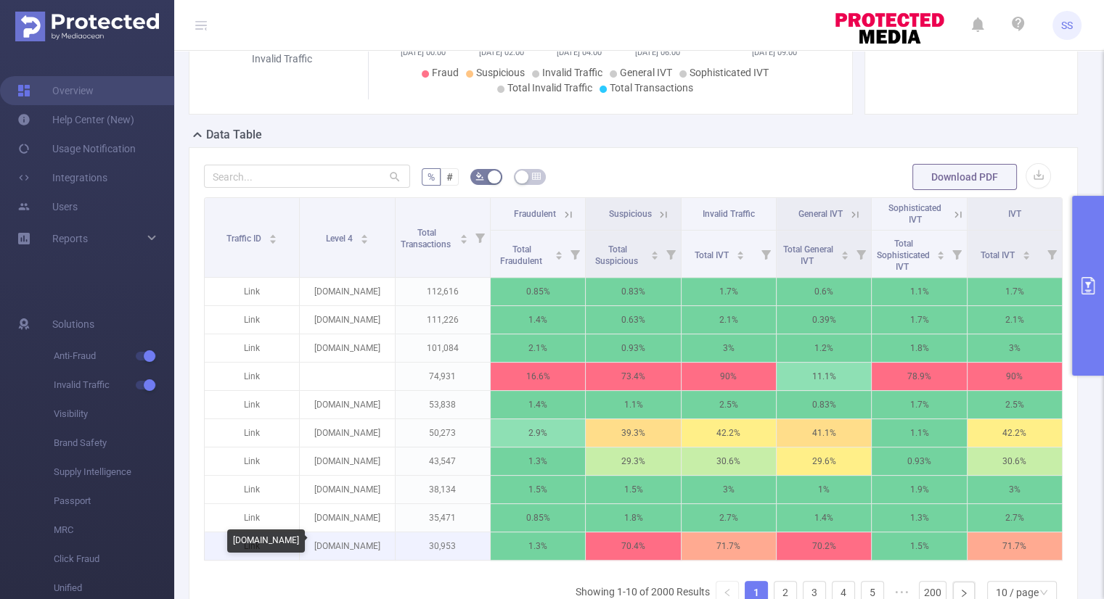
drag, startPoint x: 377, startPoint y: 544, endPoint x: 318, endPoint y: 547, distance: 59.6
click at [318, 547] on p "lorbfiimaer.ru" at bounding box center [347, 547] width 94 height 28
copy p "lorbfiimaer.ru"
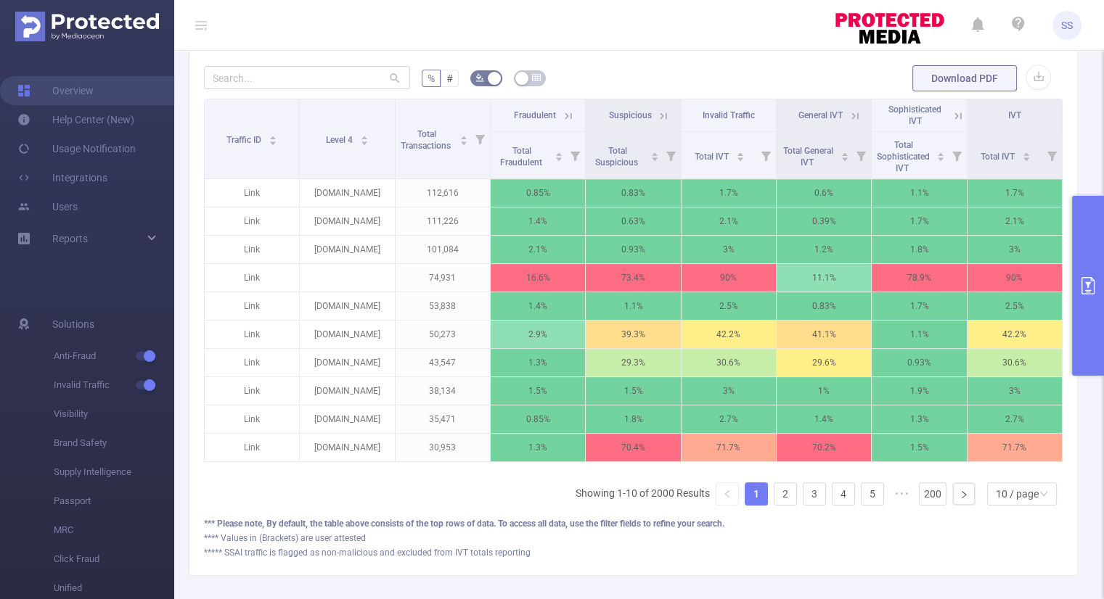
scroll to position [449, 0]
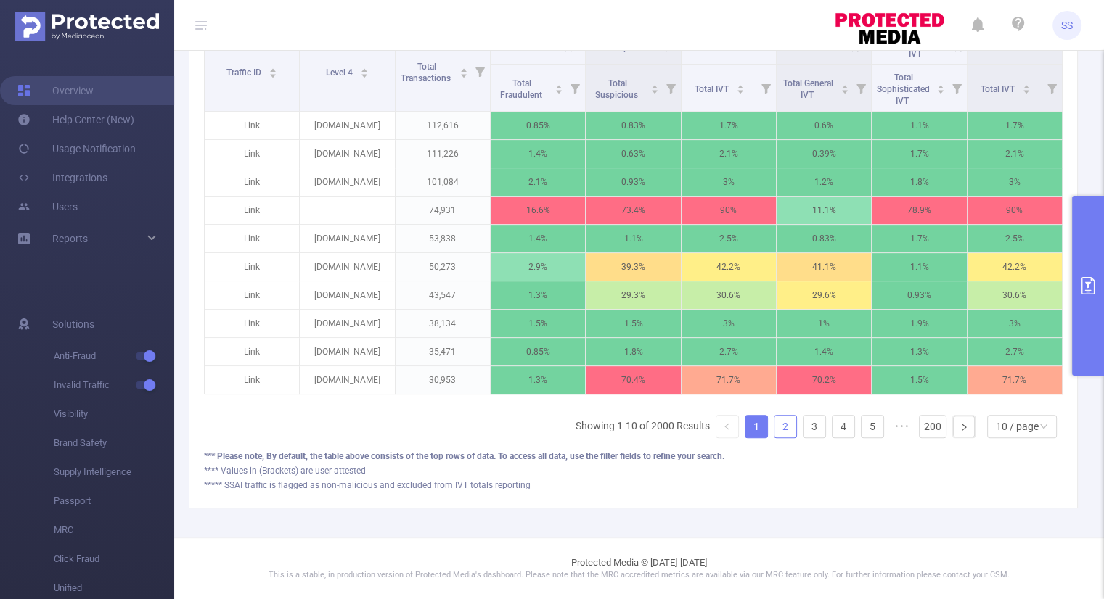
click at [774, 426] on link "2" at bounding box center [785, 427] width 22 height 22
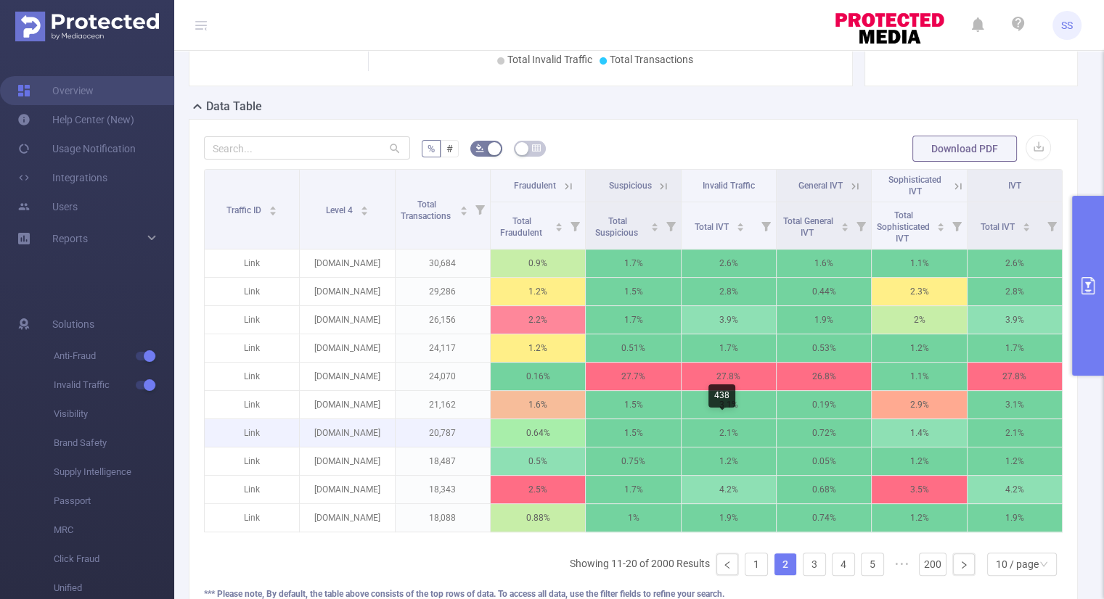
scroll to position [377, 0]
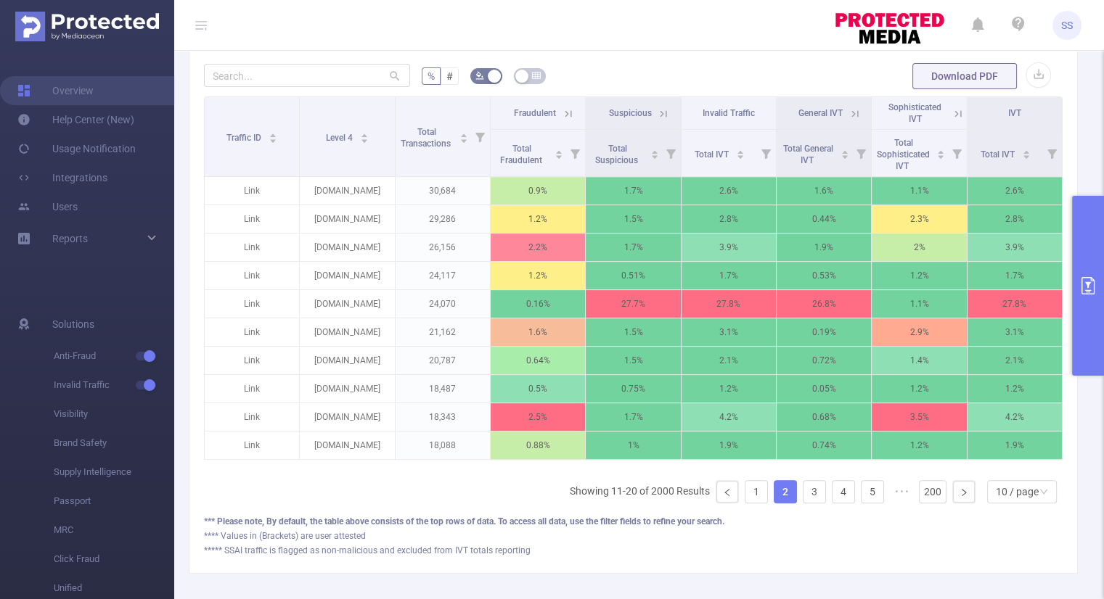
click at [848, 113] on icon at bounding box center [854, 113] width 13 height 13
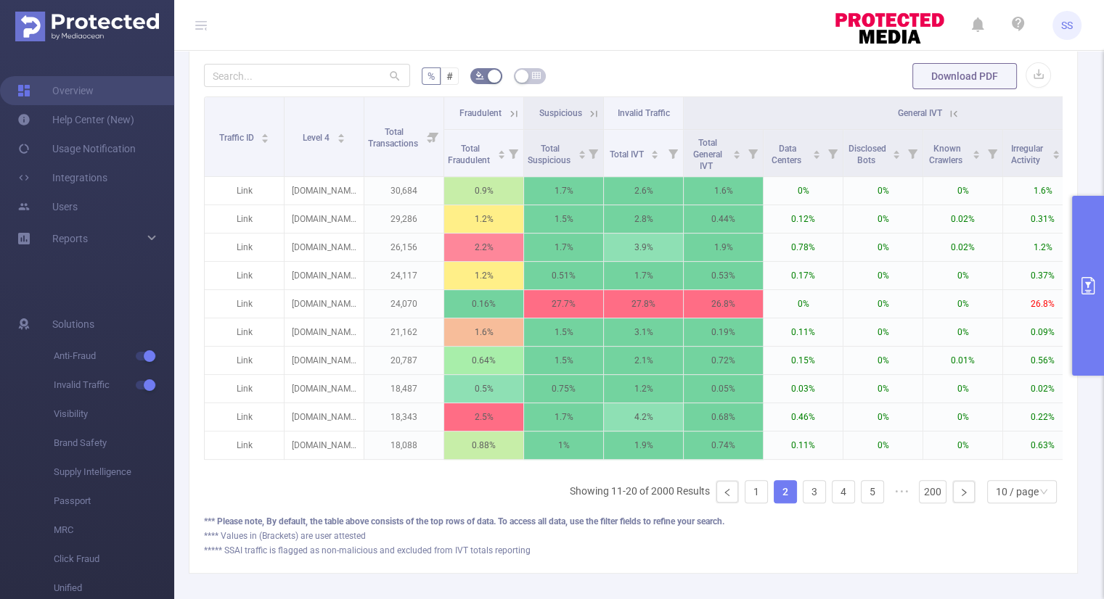
click at [948, 115] on icon at bounding box center [953, 113] width 13 height 13
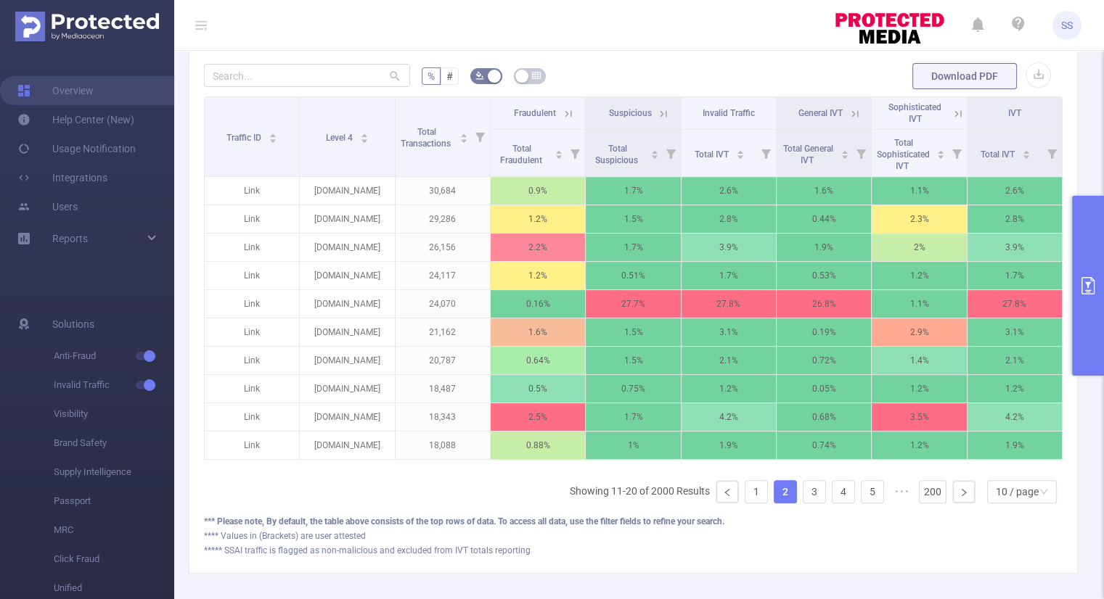
click at [563, 108] on icon at bounding box center [568, 113] width 13 height 13
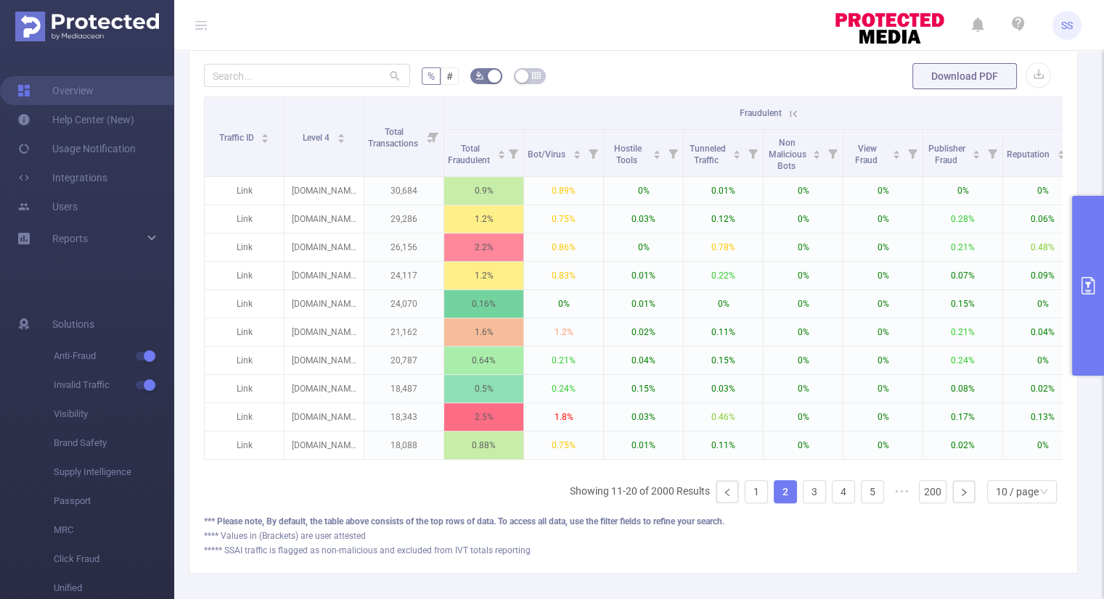
click at [790, 111] on icon at bounding box center [793, 113] width 7 height 7
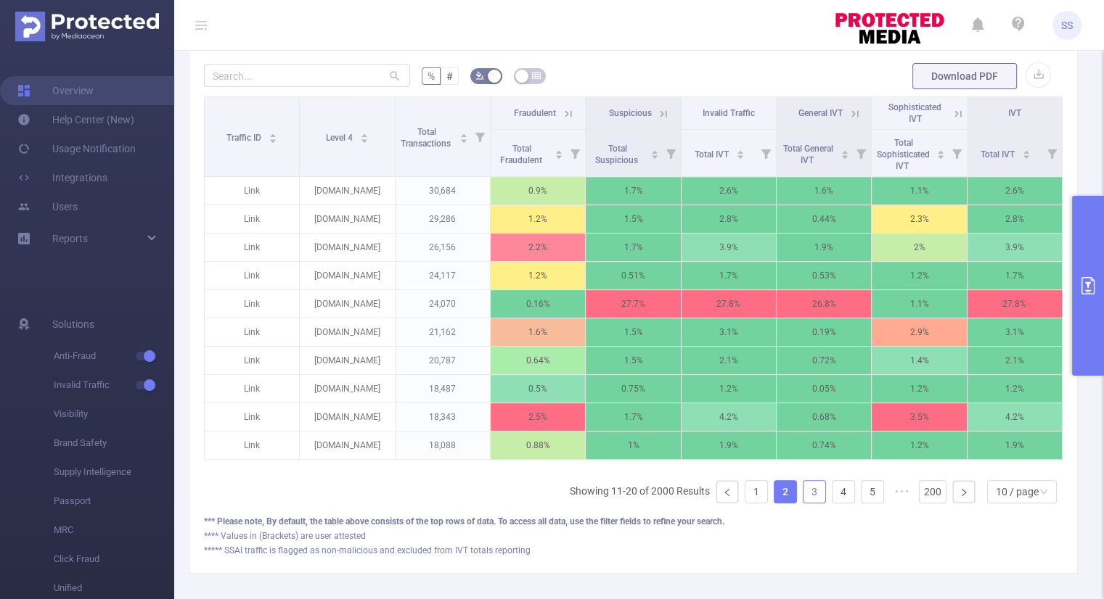
click at [813, 503] on link "3" at bounding box center [814, 492] width 22 height 22
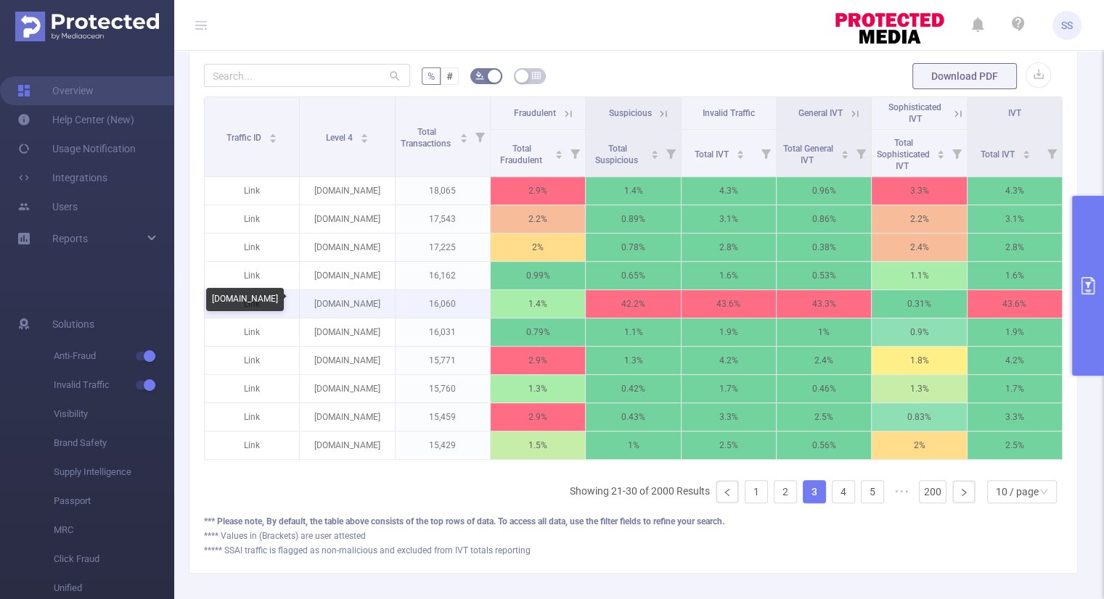
drag, startPoint x: 388, startPoint y: 304, endPoint x: 311, endPoint y: 308, distance: 77.7
click at [311, 308] on p "cinema.mosfilm.ru" at bounding box center [347, 304] width 94 height 28
click at [850, 107] on icon at bounding box center [854, 113] width 13 height 13
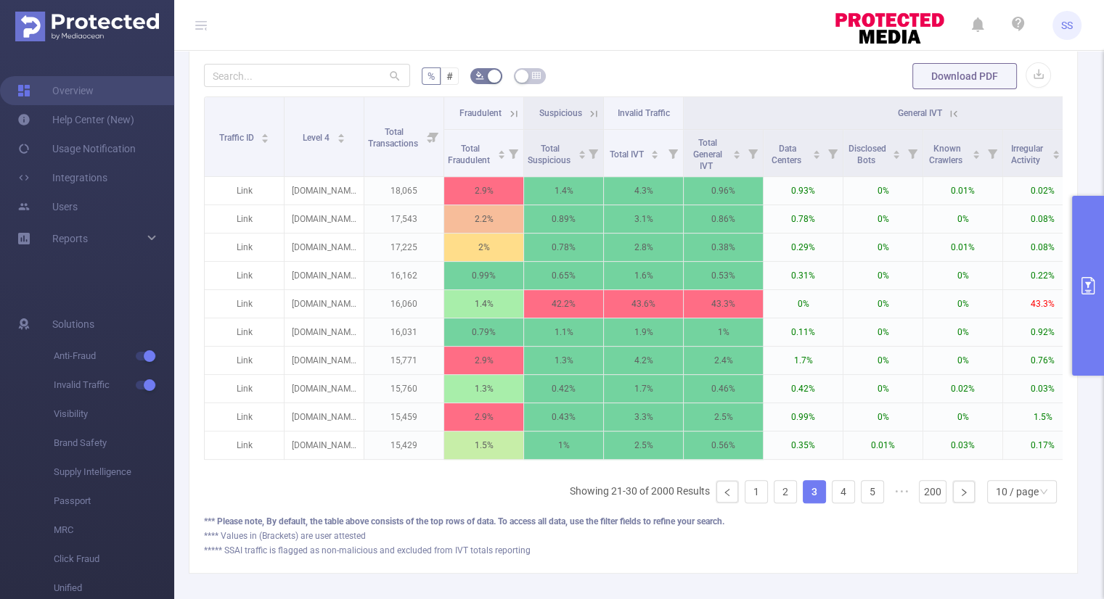
click at [957, 115] on icon at bounding box center [953, 113] width 13 height 13
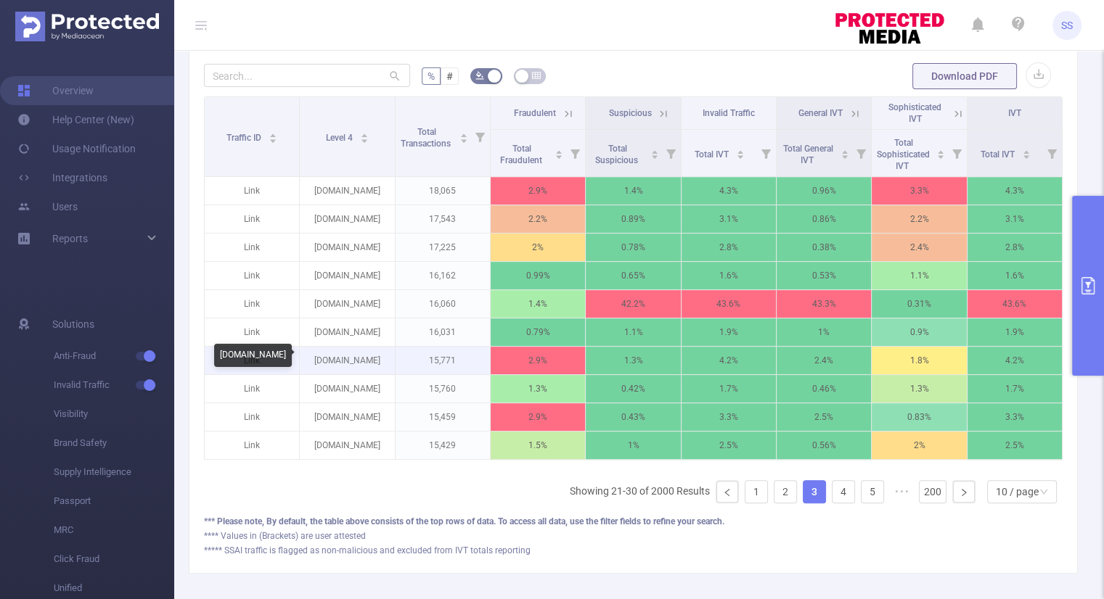
drag, startPoint x: 384, startPoint y: 359, endPoint x: 308, endPoint y: 361, distance: 76.3
click at [308, 361] on p "tv.turkruhd.mom" at bounding box center [347, 361] width 94 height 28
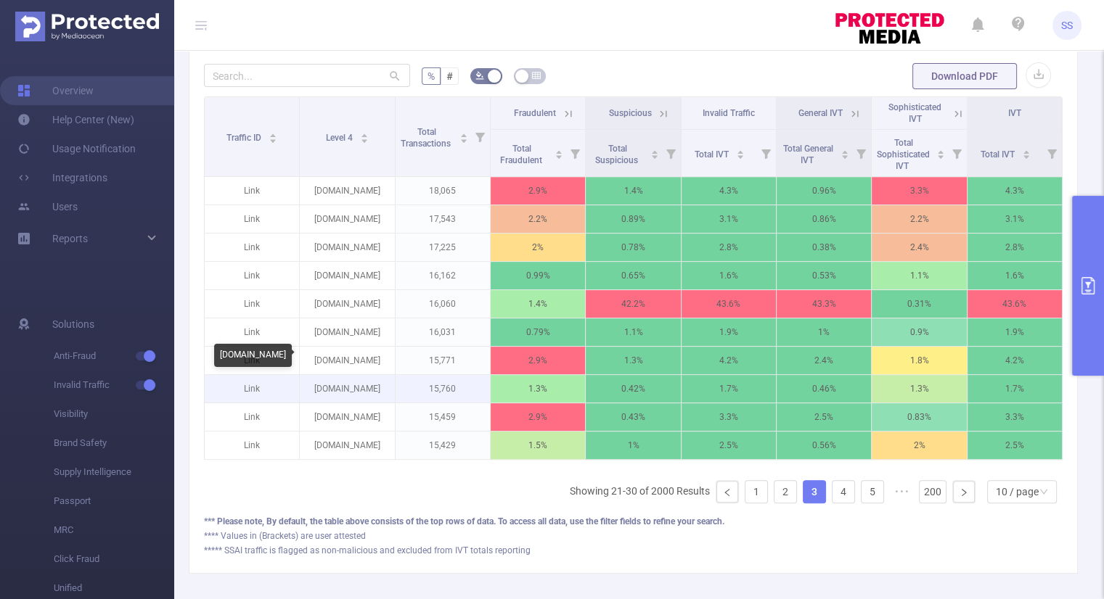
copy p "tv.turkruhd.mom"
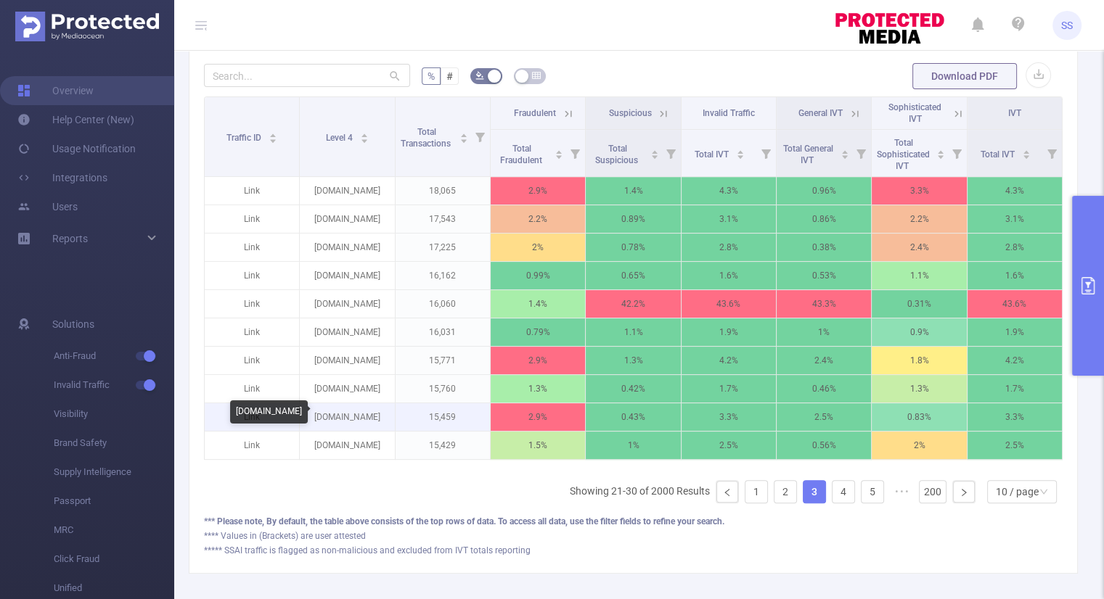
drag, startPoint x: 375, startPoint y: 419, endPoint x: 317, endPoint y: 419, distance: 58.1
click at [317, 419] on p "lordfilmj5.lat" at bounding box center [347, 418] width 94 height 28
copy p "lordfilmj5.lat"
click at [833, 503] on link "4" at bounding box center [843, 492] width 22 height 22
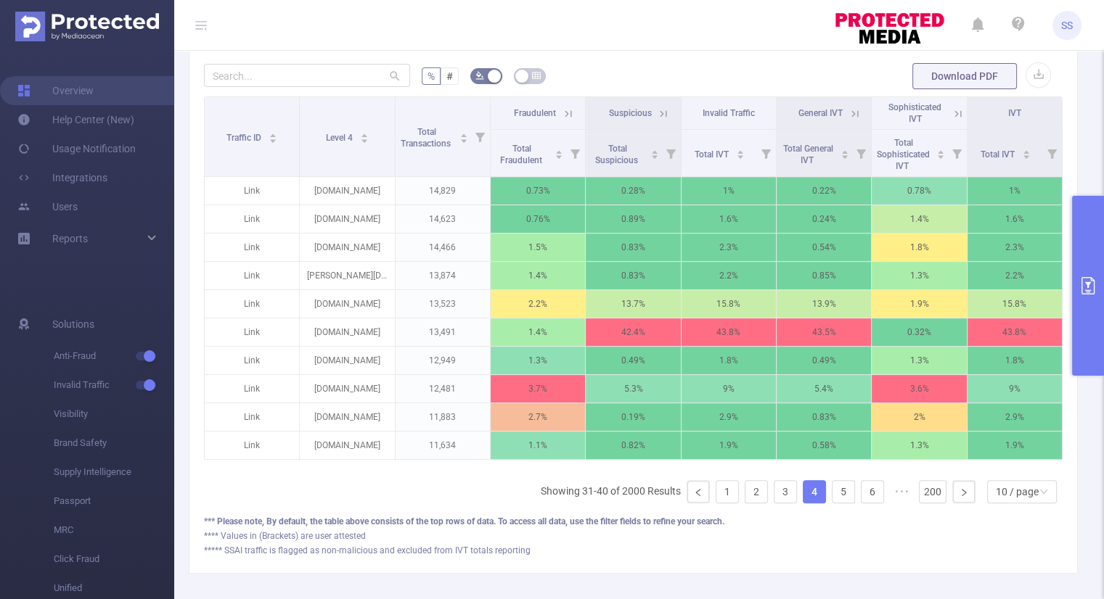
click at [565, 112] on icon at bounding box center [568, 113] width 7 height 7
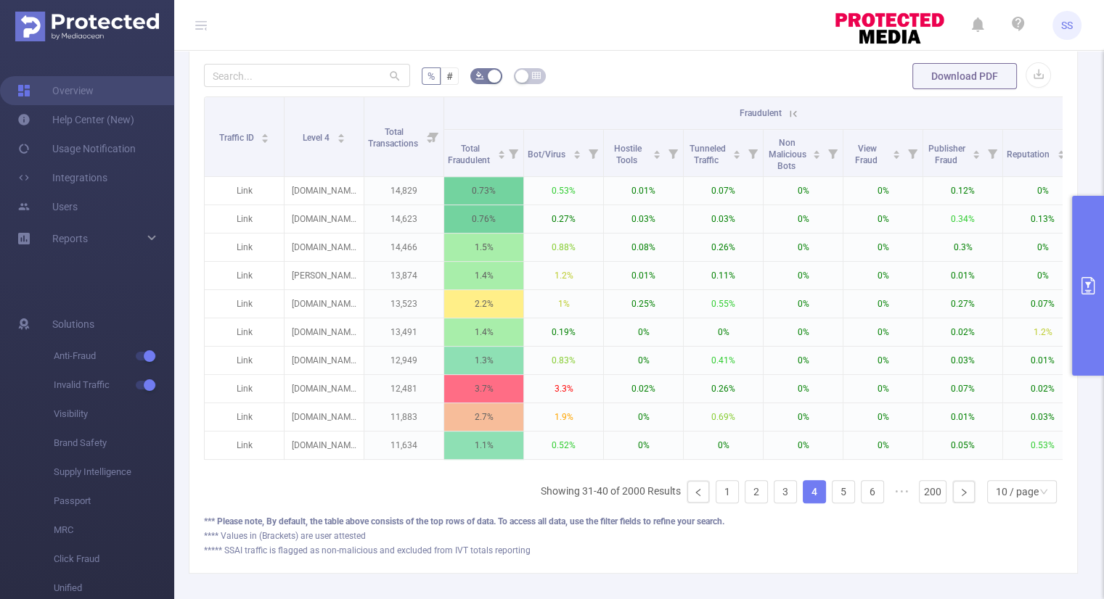
click at [795, 111] on icon at bounding box center [793, 113] width 13 height 13
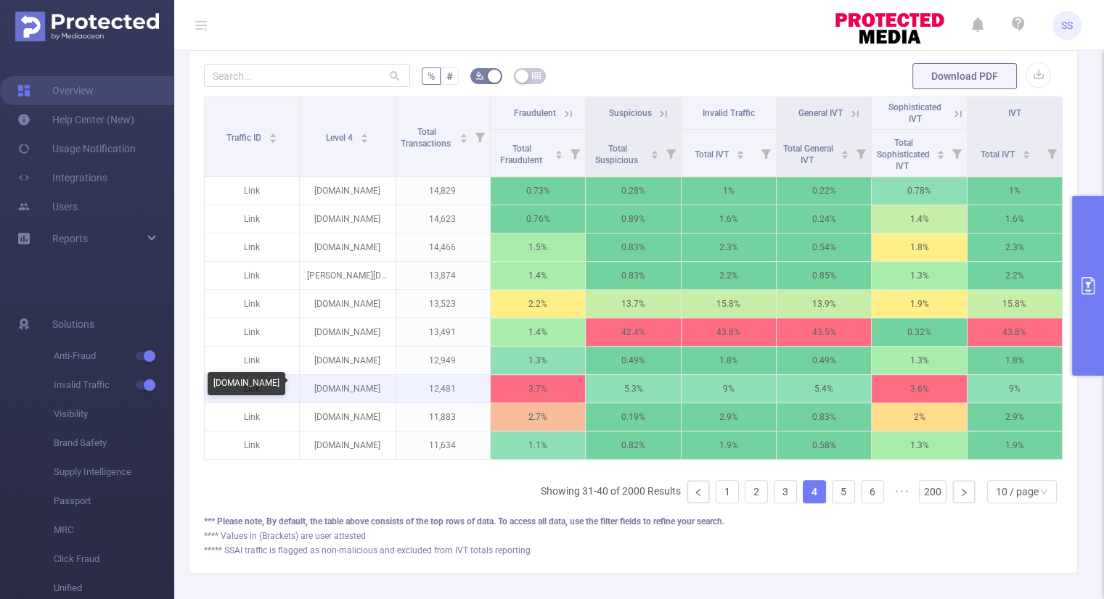
drag, startPoint x: 385, startPoint y: 387, endPoint x: 304, endPoint y: 389, distance: 81.3
click at [304, 389] on p "www.kinodraiv.pro" at bounding box center [347, 389] width 94 height 28
copy p "www.kinodraiv.pro"
click at [841, 503] on link "5" at bounding box center [843, 492] width 22 height 22
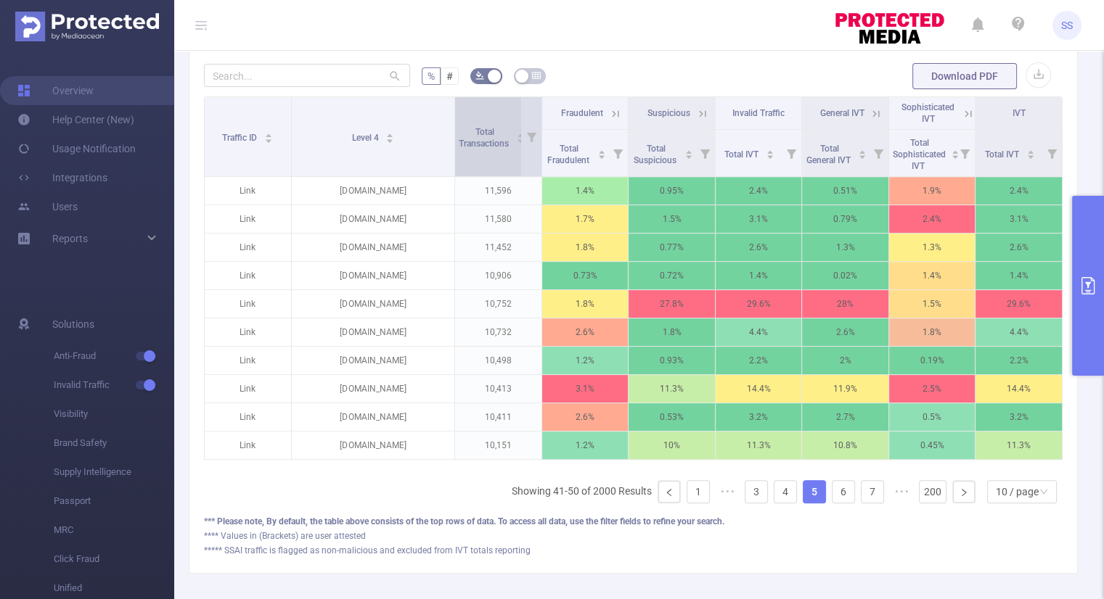
drag, startPoint x: 392, startPoint y: 117, endPoint x: 454, endPoint y: 117, distance: 62.4
click at [454, 117] on tr "Traffic ID Level 4 Total Transactions Fraudulent Suspicious Invalid Traffic Gen…" at bounding box center [634, 113] width 858 height 33
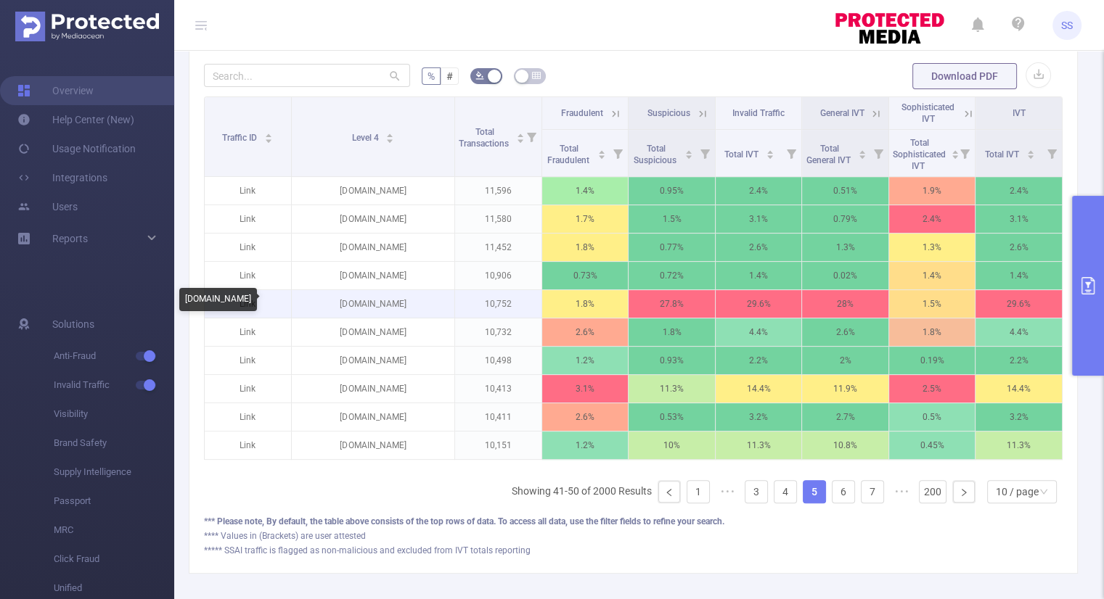
drag, startPoint x: 421, startPoint y: 306, endPoint x: 325, endPoint y: 306, distance: 95.8
click at [325, 306] on p "univervseseriixdi.online" at bounding box center [373, 304] width 163 height 28
copy p "univervseseriixdi.online"
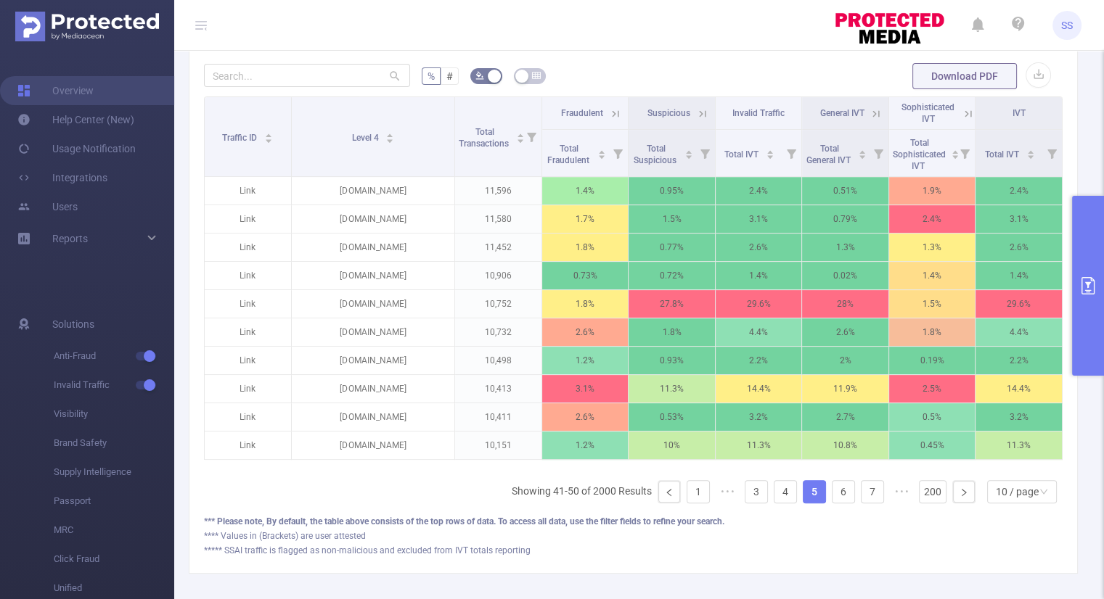
click at [612, 111] on icon at bounding box center [615, 113] width 7 height 7
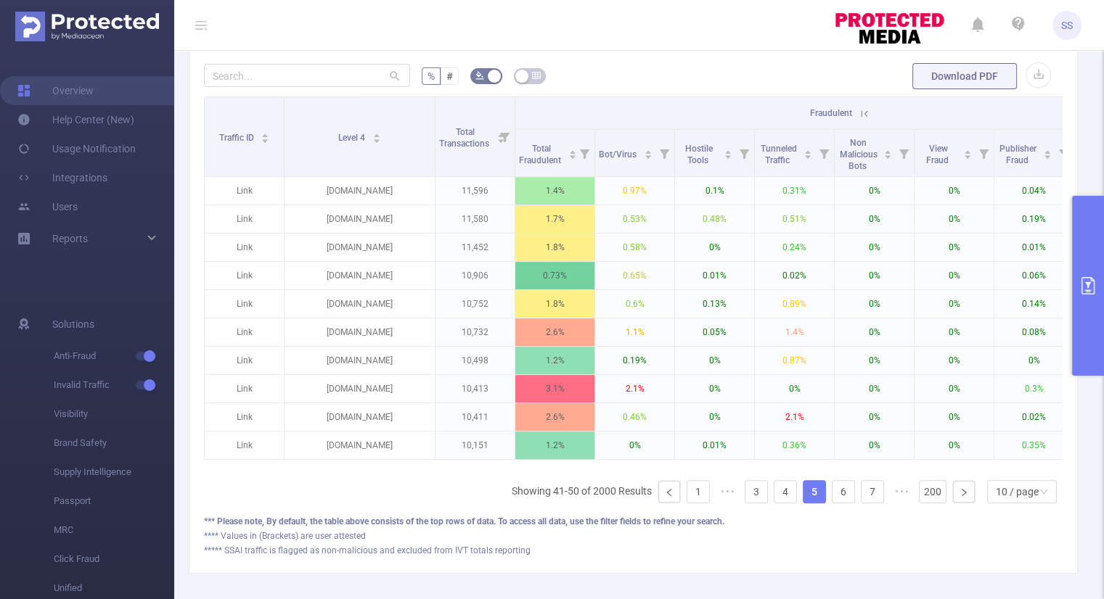
click at [872, 116] on th "Fraudulent" at bounding box center [834, 113] width 639 height 33
click at [869, 114] on icon at bounding box center [864, 113] width 13 height 13
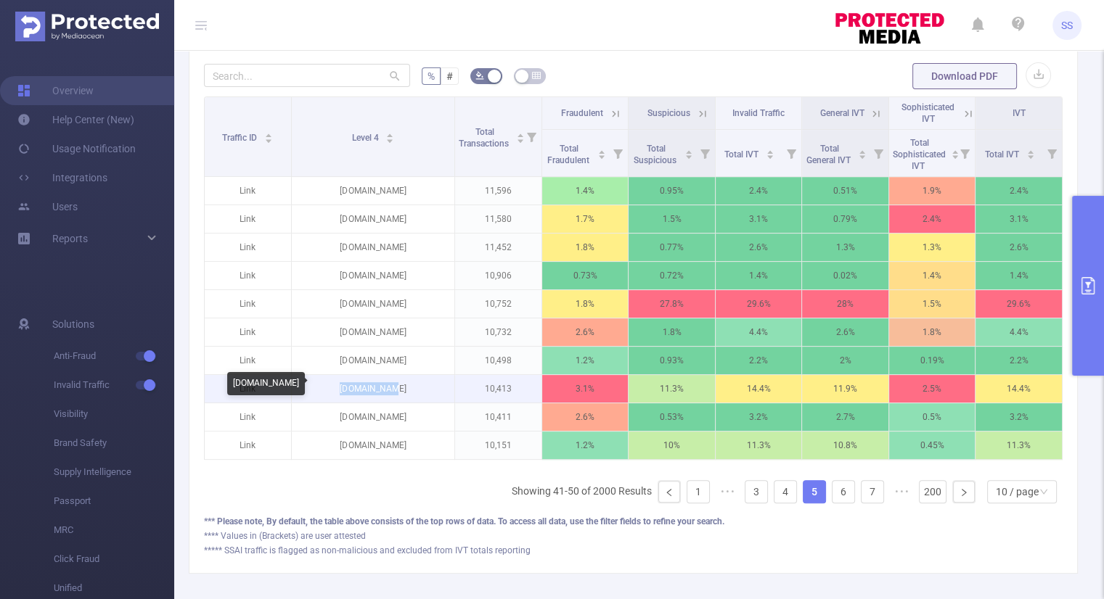
drag, startPoint x: 400, startPoint y: 381, endPoint x: 345, endPoint y: 391, distance: 55.4
click at [345, 391] on p "jut-su.zone" at bounding box center [373, 389] width 163 height 28
copy p "jut-su.zone"
click at [609, 112] on icon at bounding box center [615, 113] width 13 height 13
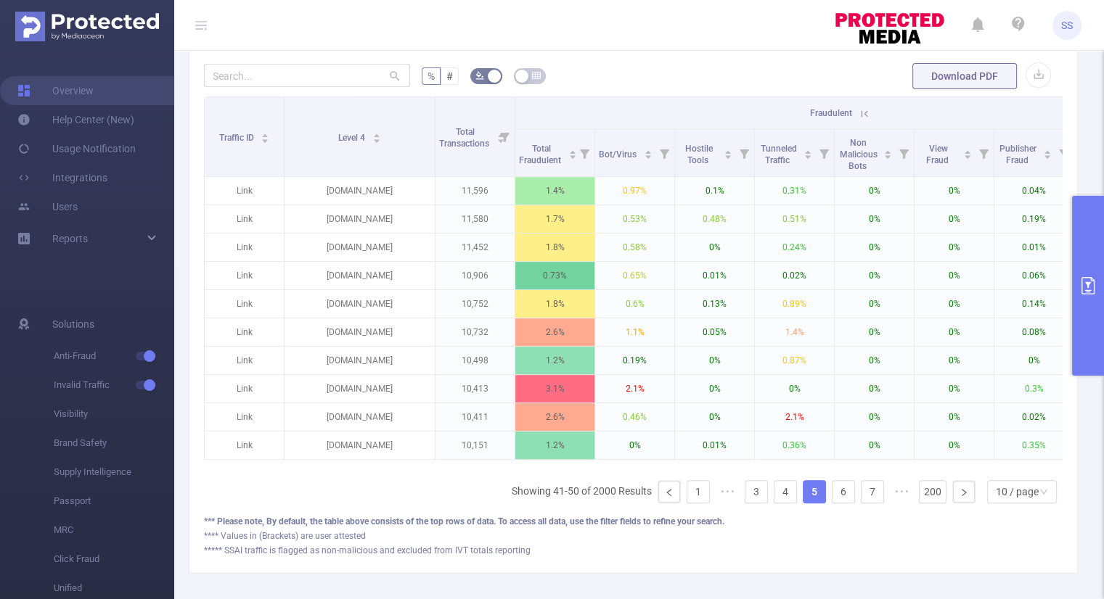
click at [859, 111] on icon at bounding box center [864, 113] width 13 height 13
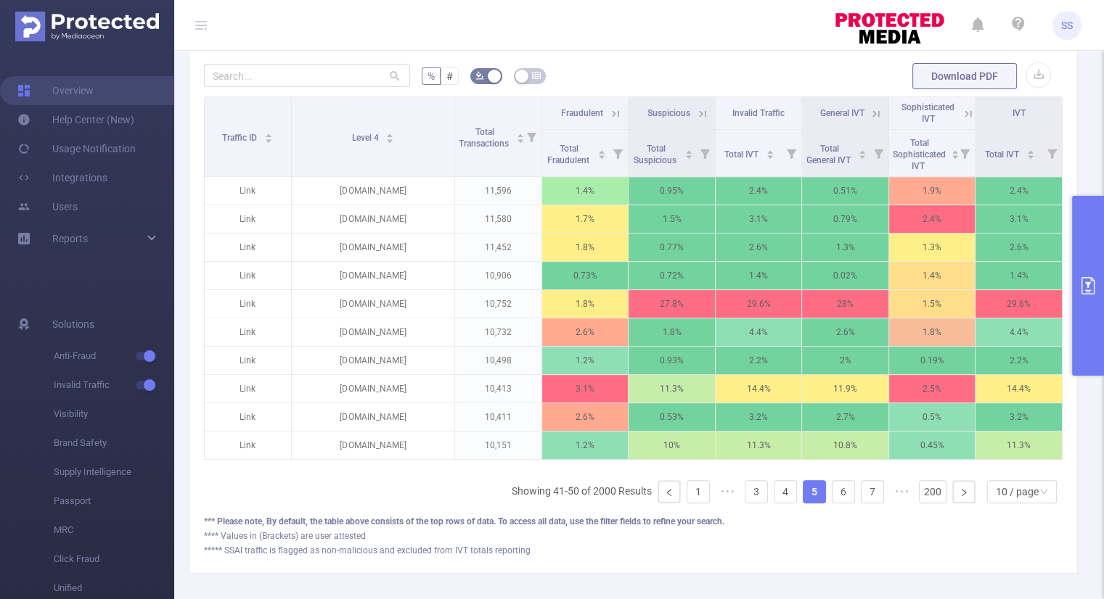
click at [1086, 303] on button "primary" at bounding box center [1088, 286] width 32 height 180
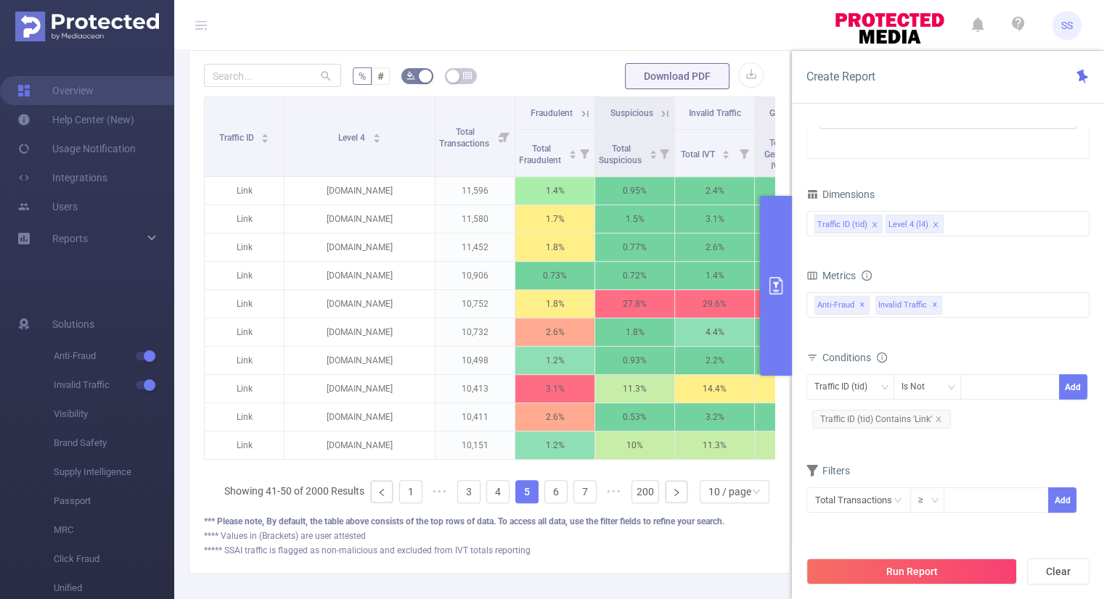
click at [932, 218] on span at bounding box center [935, 225] width 7 height 16
click at [921, 227] on div "Traffic ID (tid)" at bounding box center [947, 224] width 267 height 24
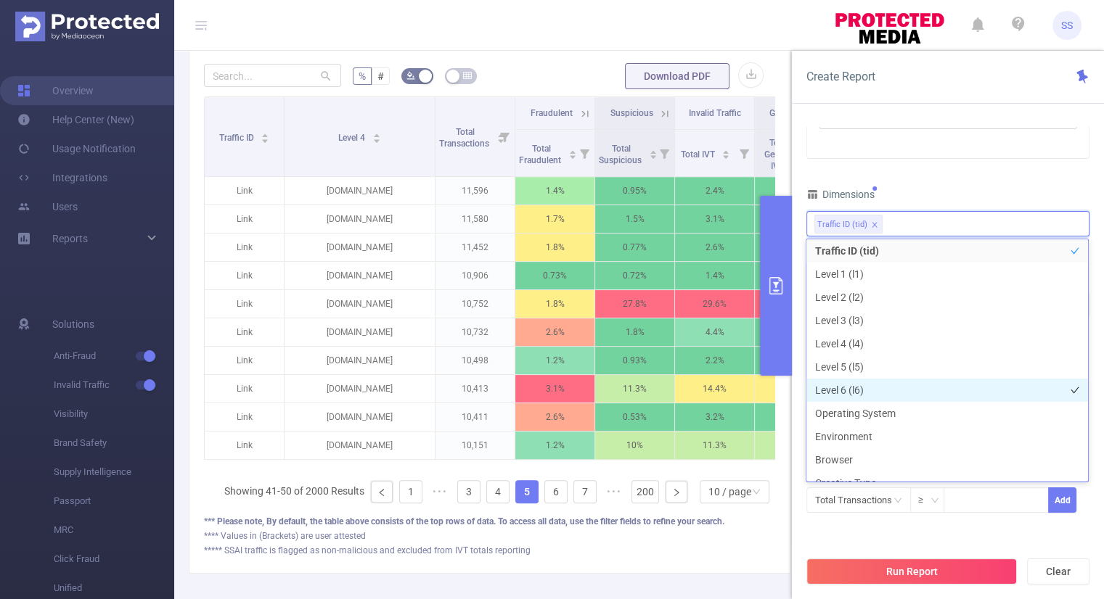
click at [876, 388] on li "Level 6 (l6)" at bounding box center [947, 390] width 282 height 23
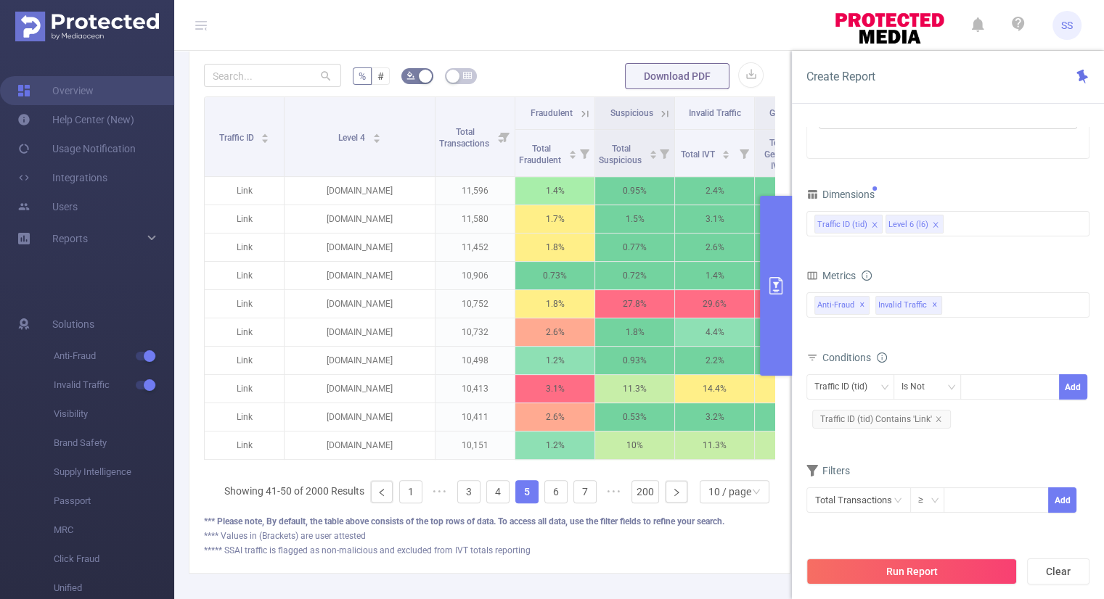
click at [950, 183] on div "Time Range 2025-09-19 00:00 _ 2025-09-19 23:59 Advanced Time Properties Time Zo…" at bounding box center [947, 205] width 283 height 653
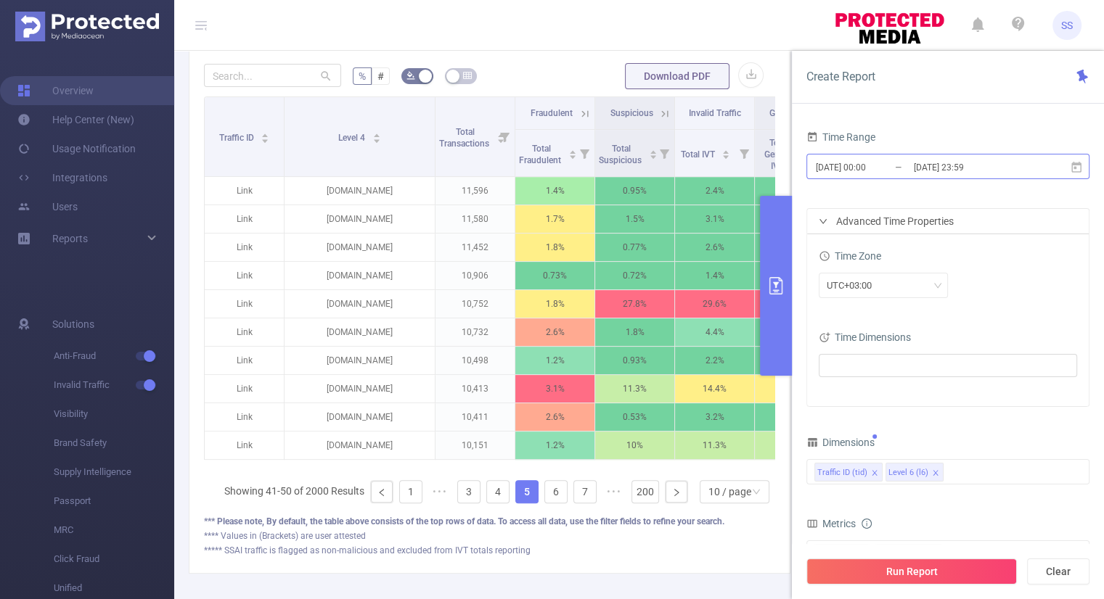
click at [856, 169] on input "2025-09-19 00:00" at bounding box center [873, 167] width 118 height 20
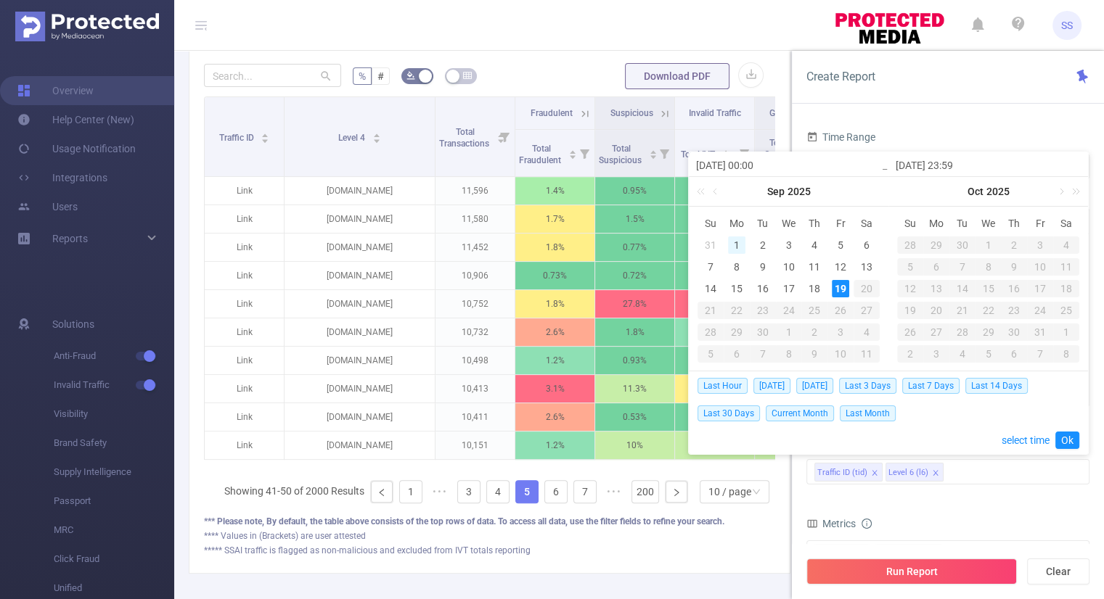
click at [742, 243] on div "1" at bounding box center [736, 245] width 17 height 17
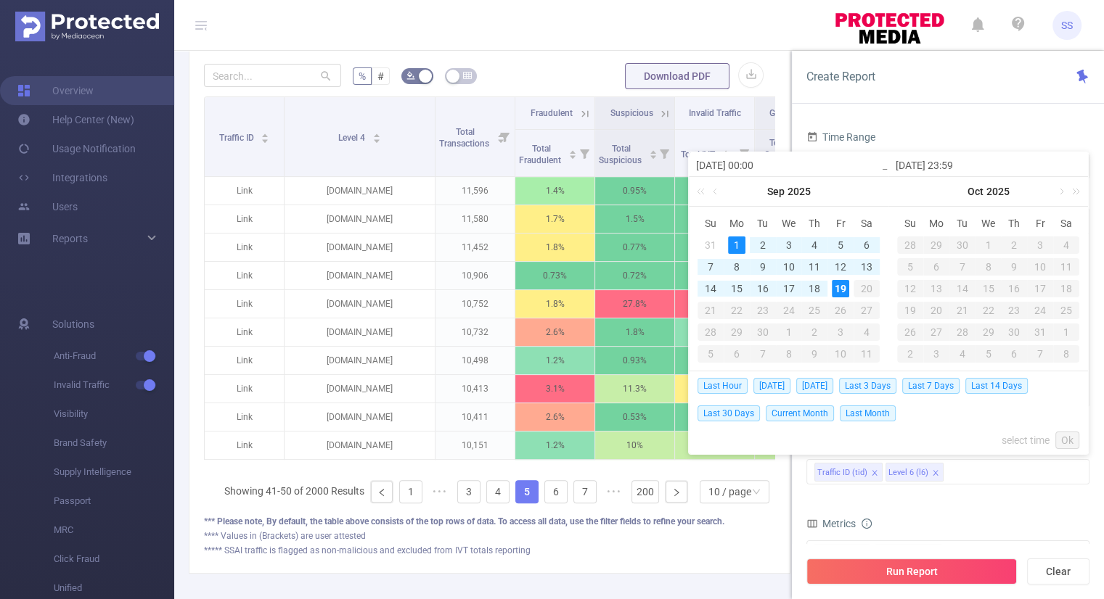
click at [838, 288] on div "19" at bounding box center [840, 288] width 17 height 17
type input "2025-09-01 00:00"
click at [1068, 439] on link "Ok" at bounding box center [1067, 440] width 24 height 17
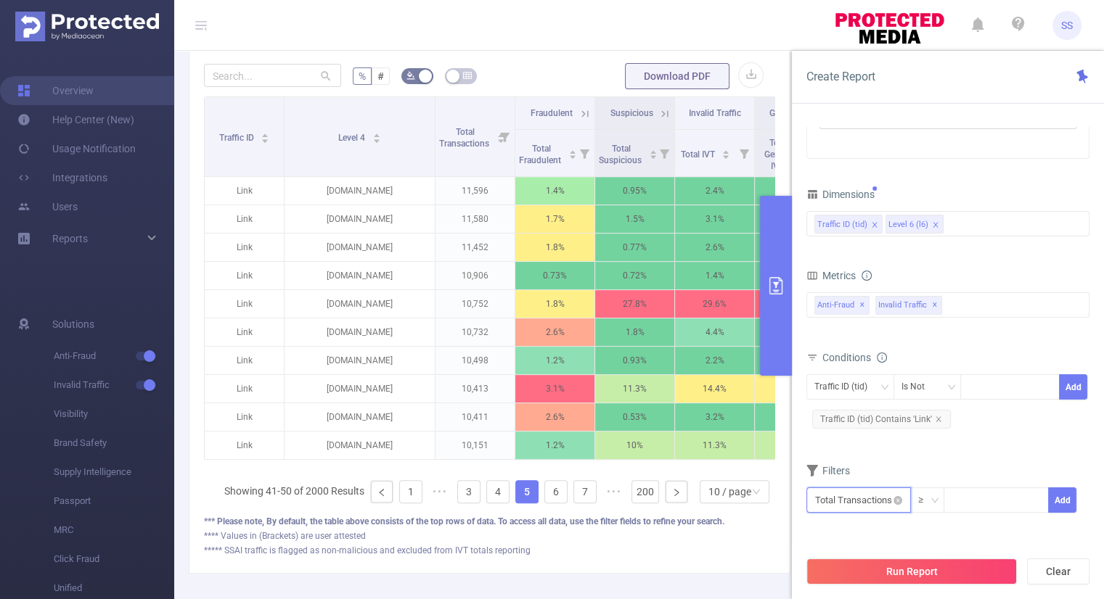
click at [866, 493] on input "text" at bounding box center [858, 500] width 105 height 25
click at [861, 390] on li "Anti-Fraud" at bounding box center [858, 391] width 105 height 23
click at [935, 372] on li "Fraudulent" at bounding box center [950, 367] width 86 height 23
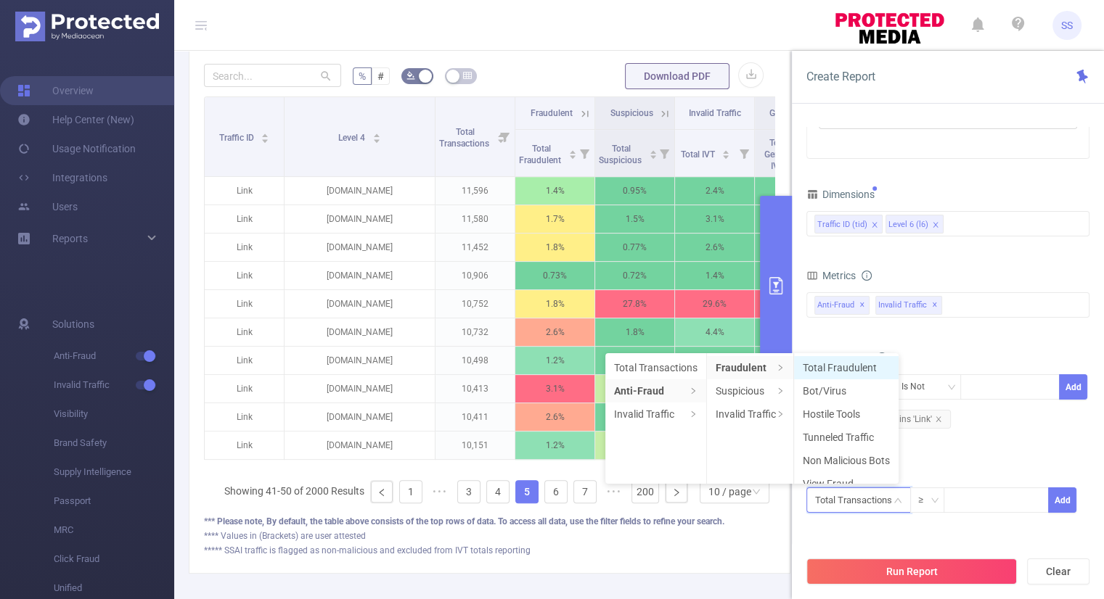
click at [875, 369] on li "Total Fraudulent" at bounding box center [846, 367] width 105 height 23
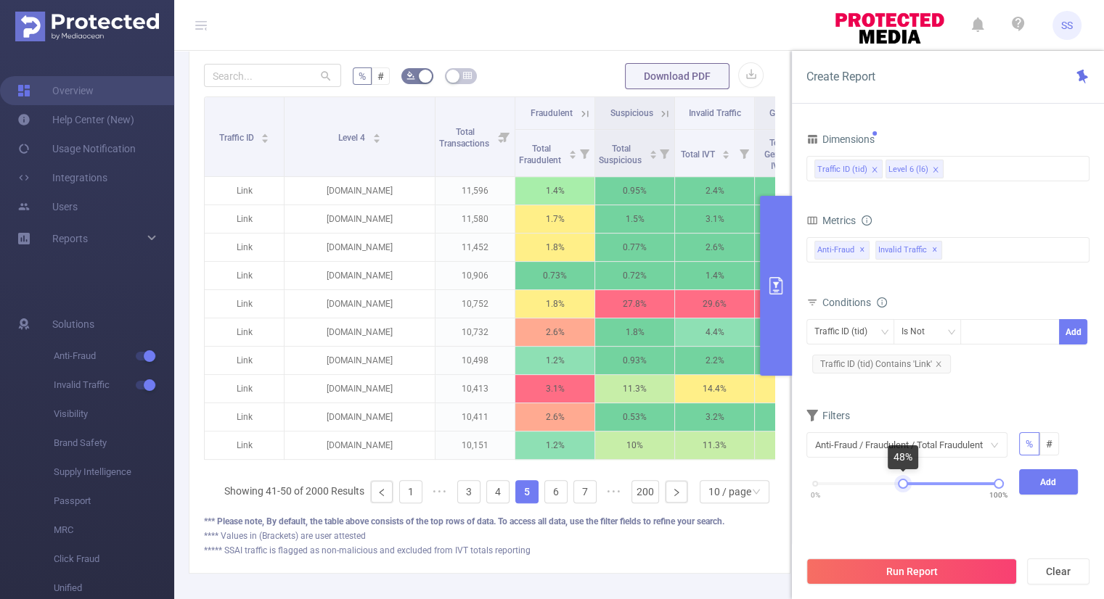
drag, startPoint x: 816, startPoint y: 486, endPoint x: 903, endPoint y: 491, distance: 87.2
click at [903, 491] on div "0% 100%" at bounding box center [907, 489] width 213 height 39
click at [1043, 480] on button "Add" at bounding box center [1049, 482] width 60 height 25
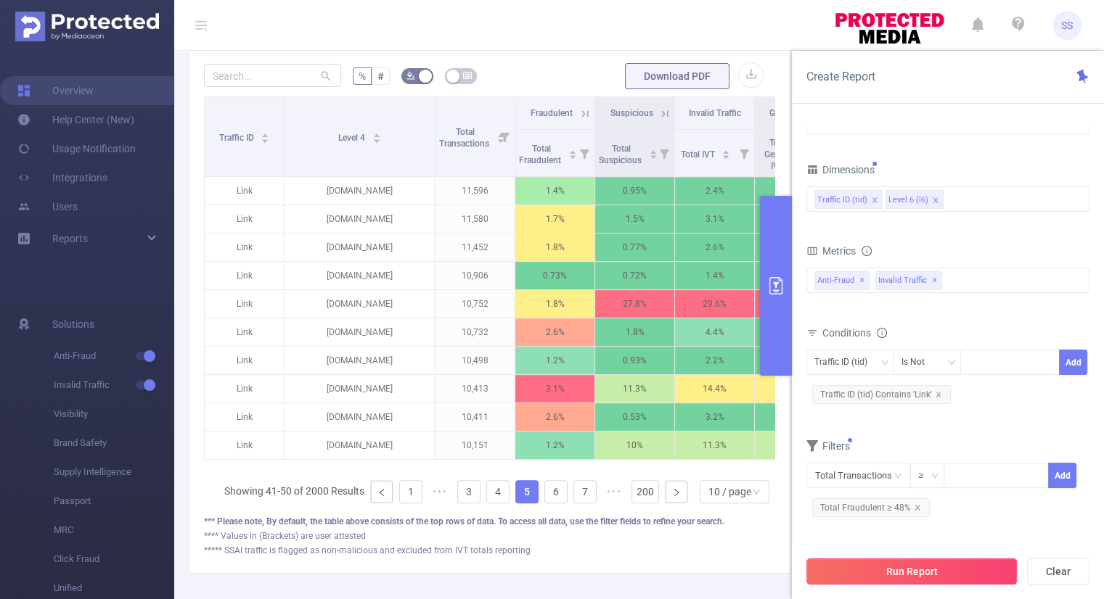
click at [954, 563] on button "Run Report" at bounding box center [911, 572] width 210 height 26
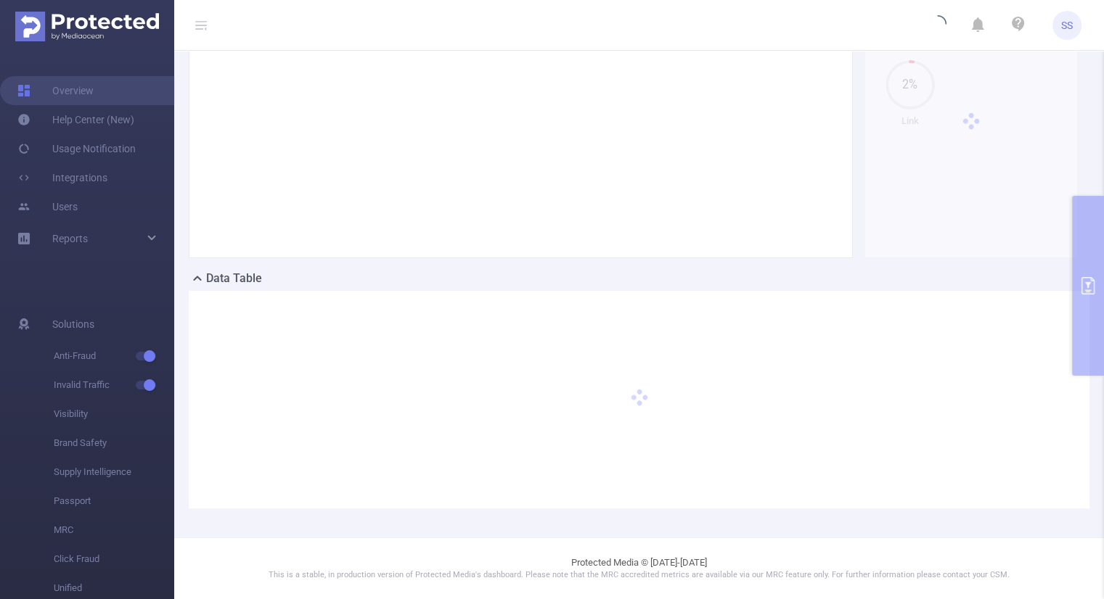
scroll to position [131, 0]
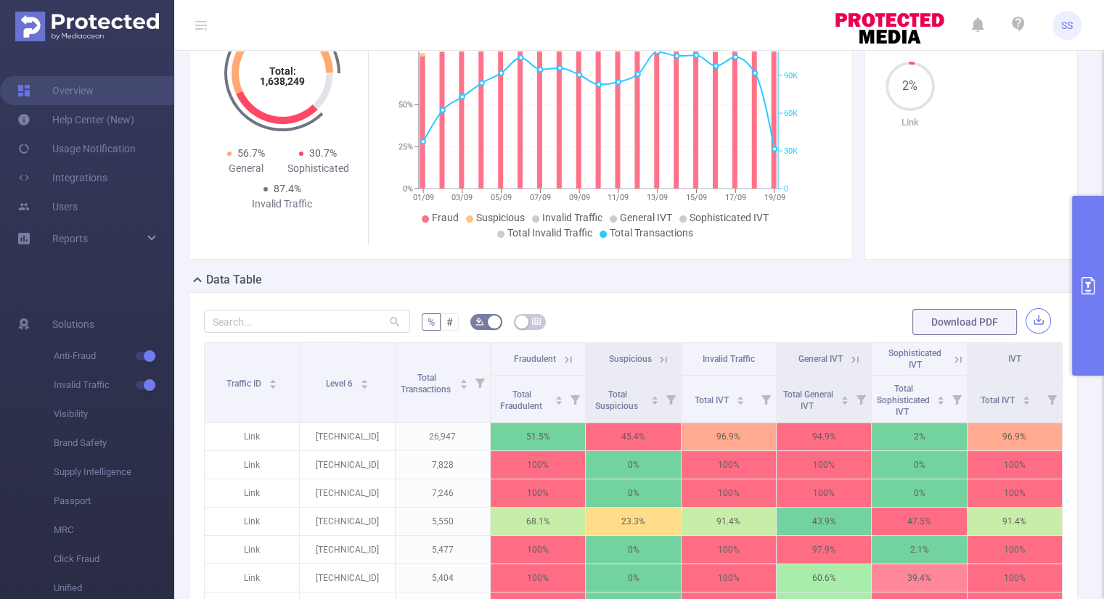
click at [1025, 314] on button "button" at bounding box center [1037, 320] width 25 height 25
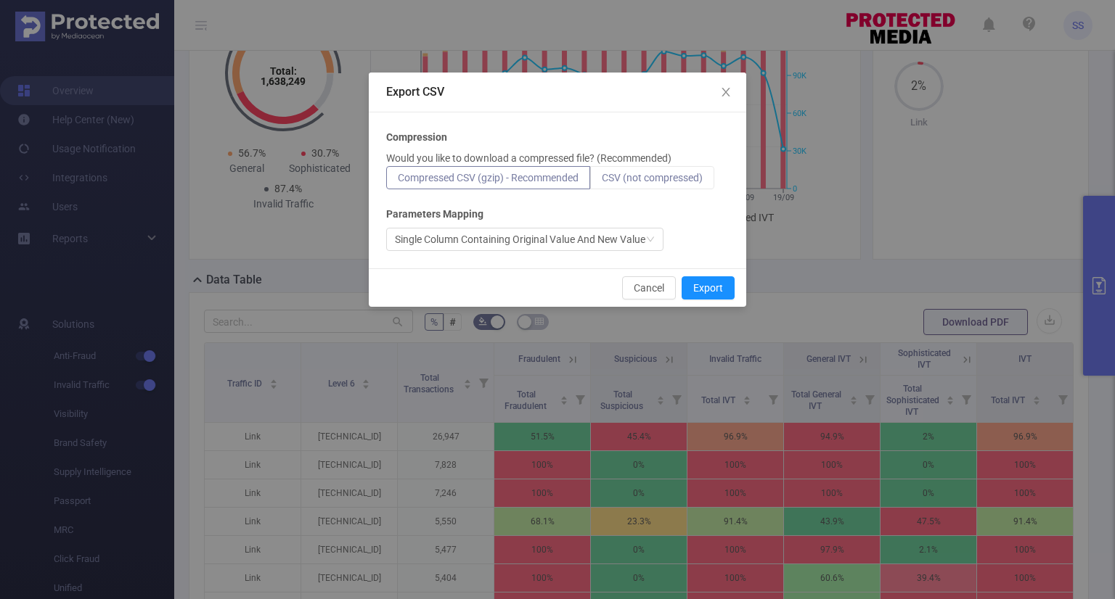
click at [666, 178] on span "CSV (not compressed)" at bounding box center [652, 178] width 101 height 12
click at [602, 181] on input "CSV (not compressed)" at bounding box center [602, 181] width 0 height 0
click at [700, 282] on button "Export" at bounding box center [707, 288] width 53 height 23
